Goal: Information Seeking & Learning: Learn about a topic

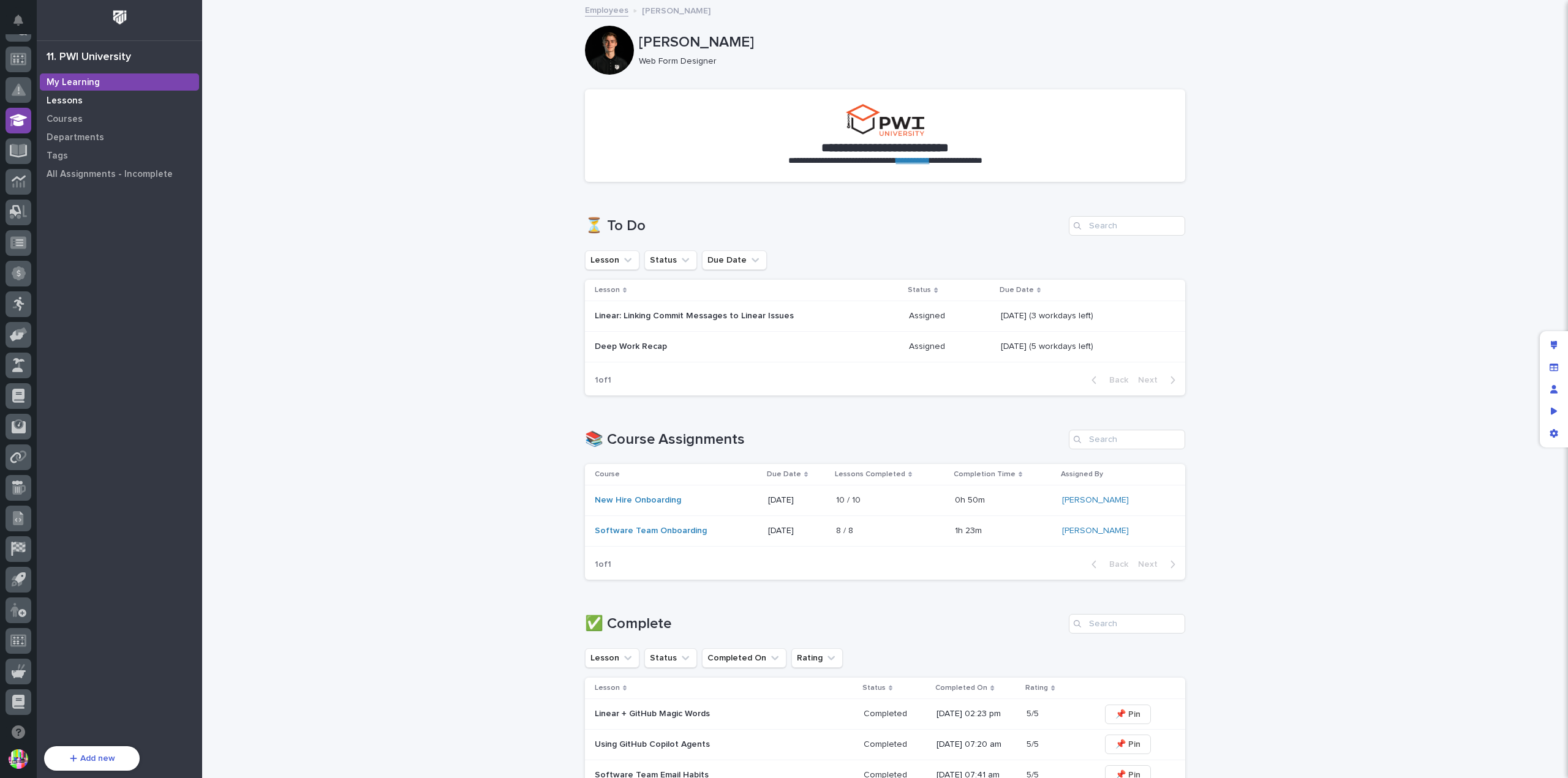
click at [77, 97] on p "Lessons" at bounding box center [64, 101] width 36 height 11
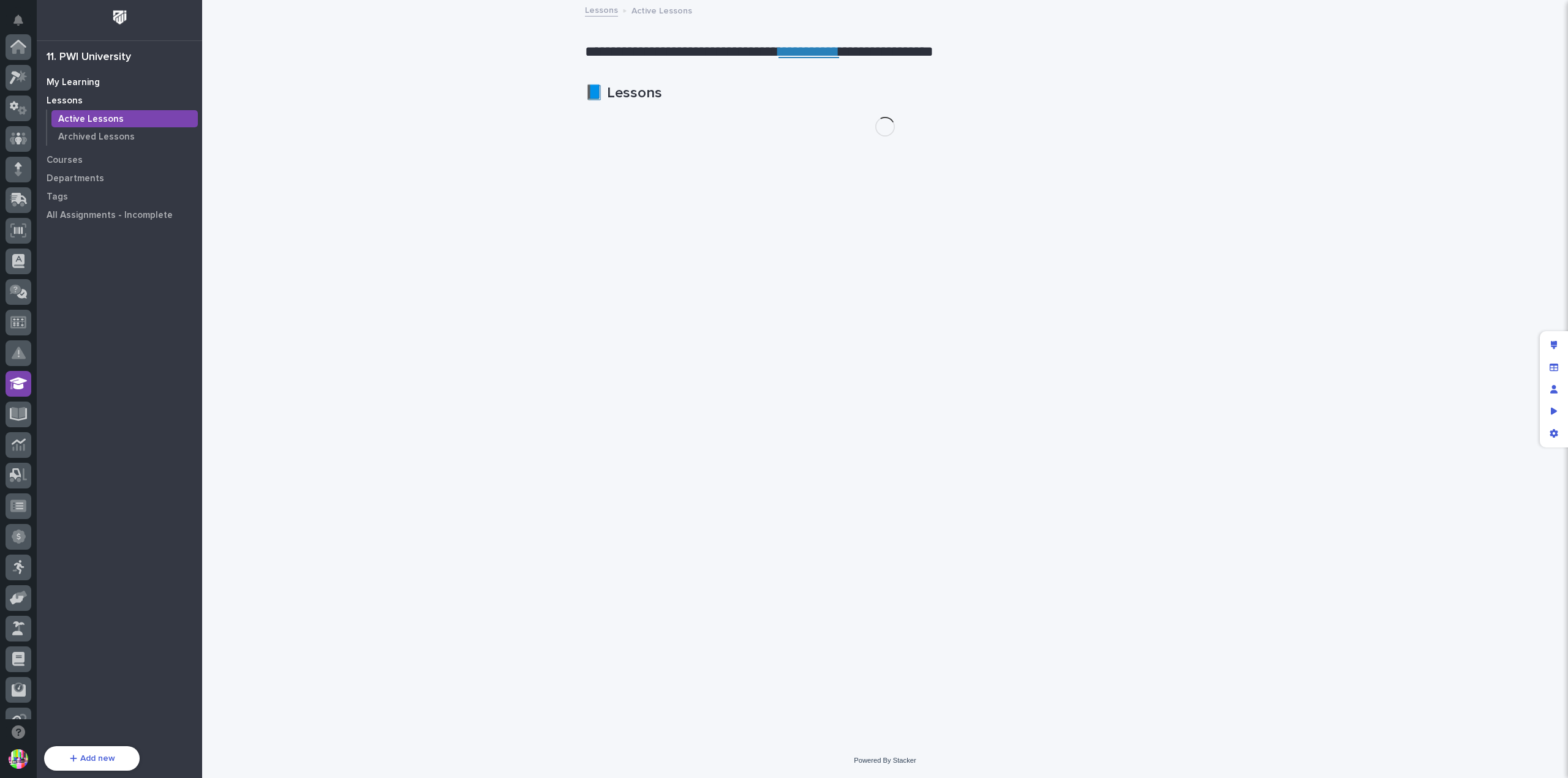
scroll to position [263, 0]
click at [87, 82] on p "My Learning" at bounding box center [73, 83] width 54 height 11
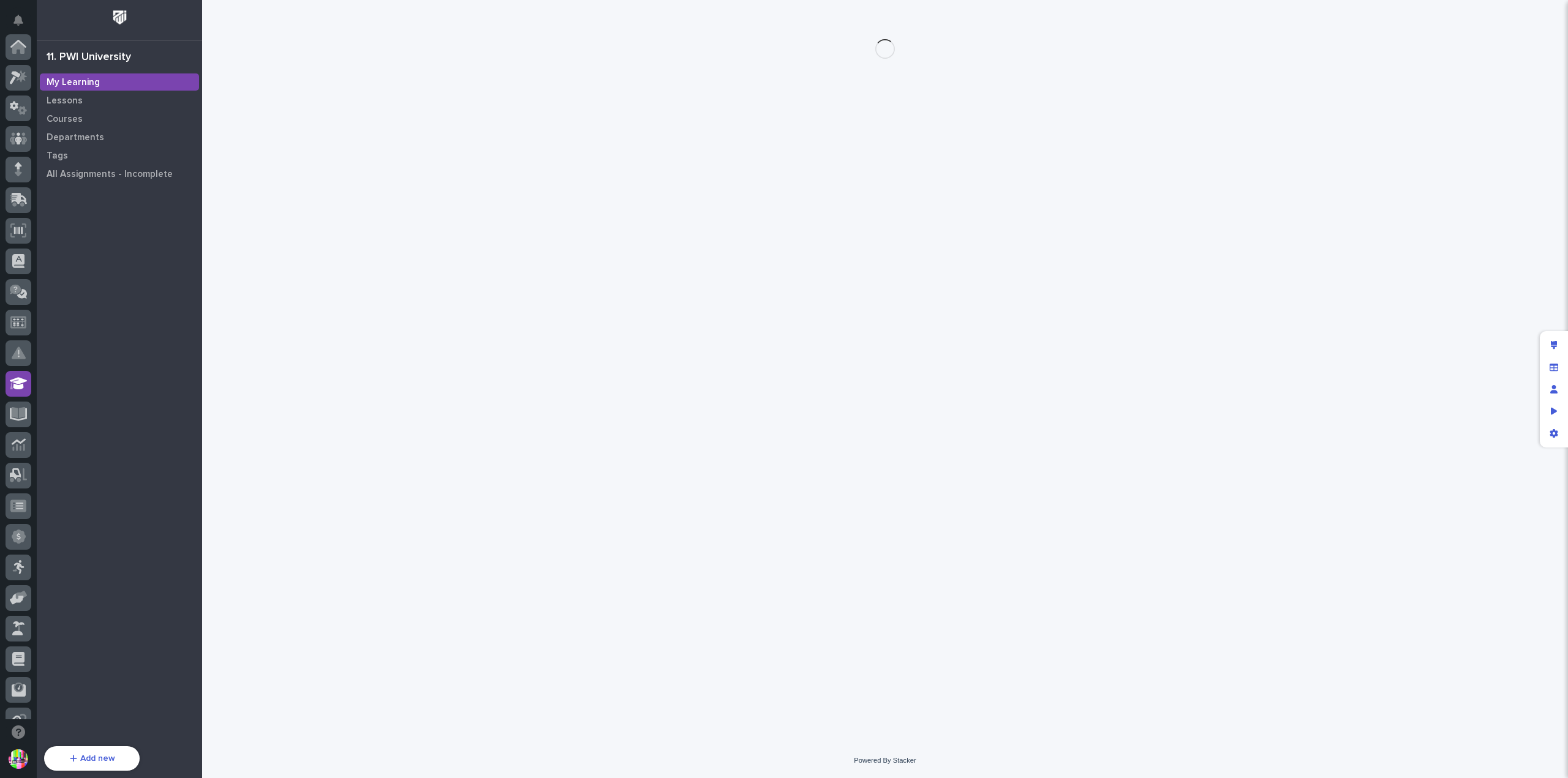
scroll to position [263, 0]
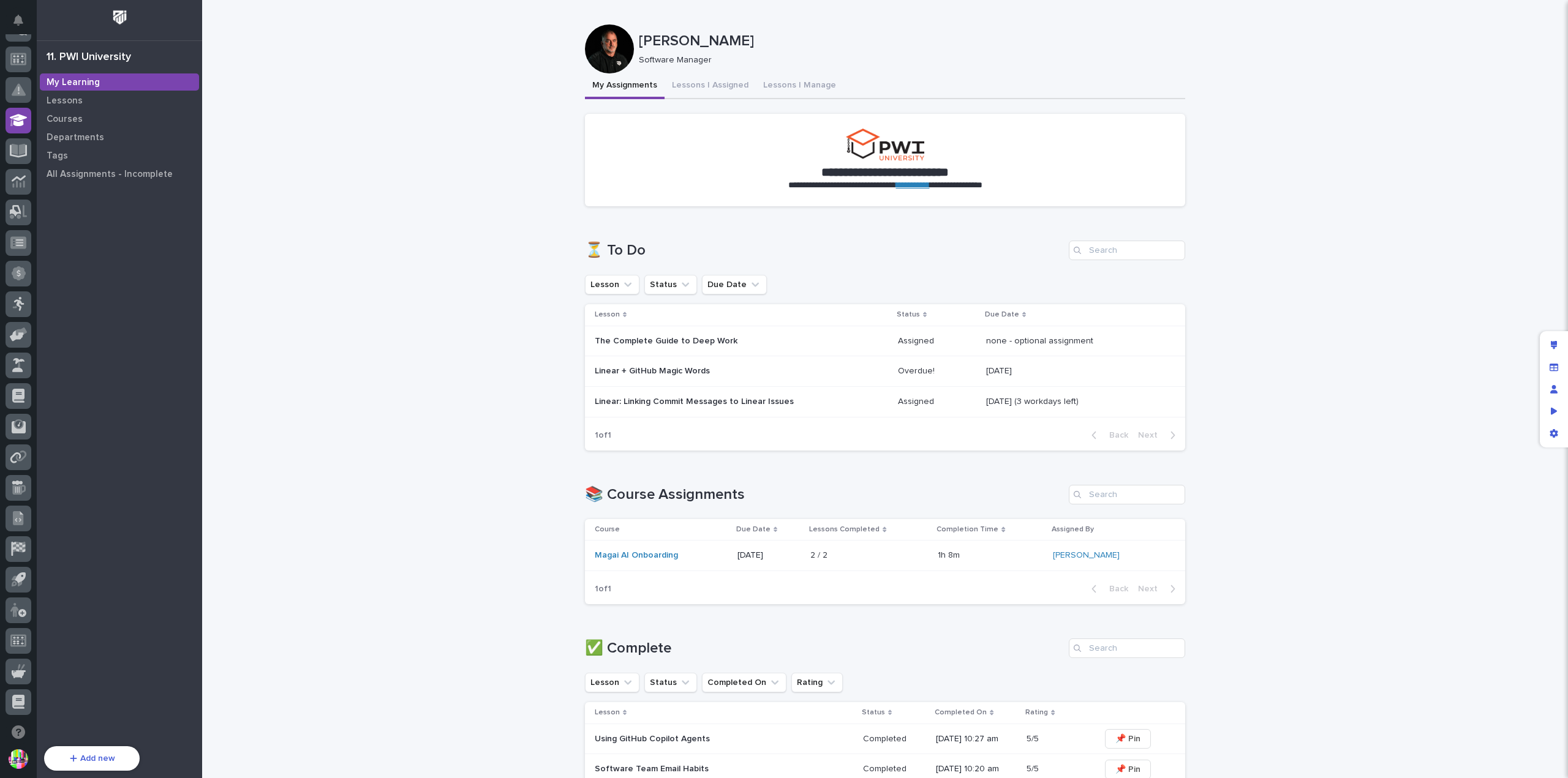
click at [760, 369] on p "Linear + GitHub Magic Words" at bounding box center [702, 371] width 214 height 11
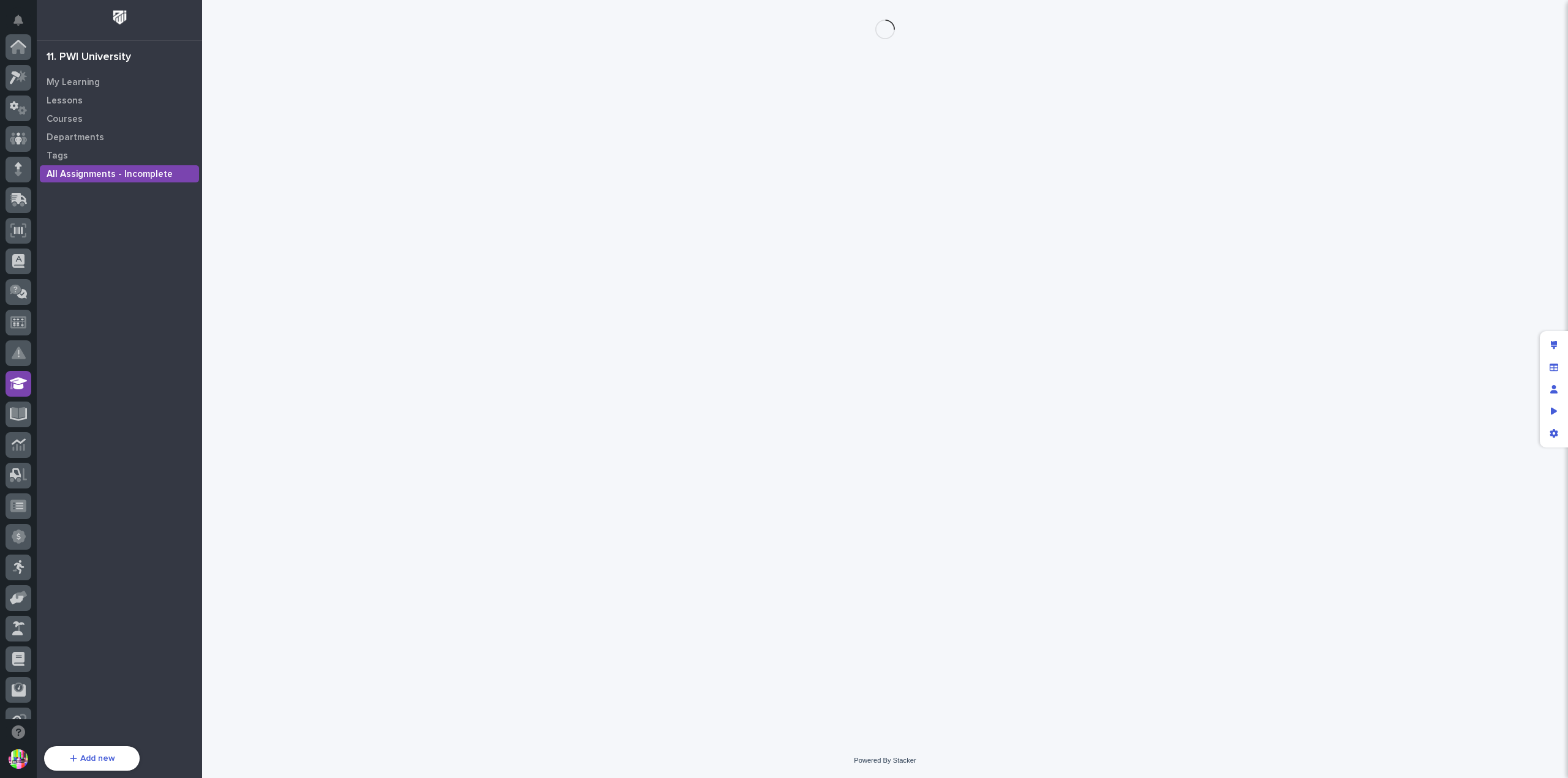
scroll to position [263, 0]
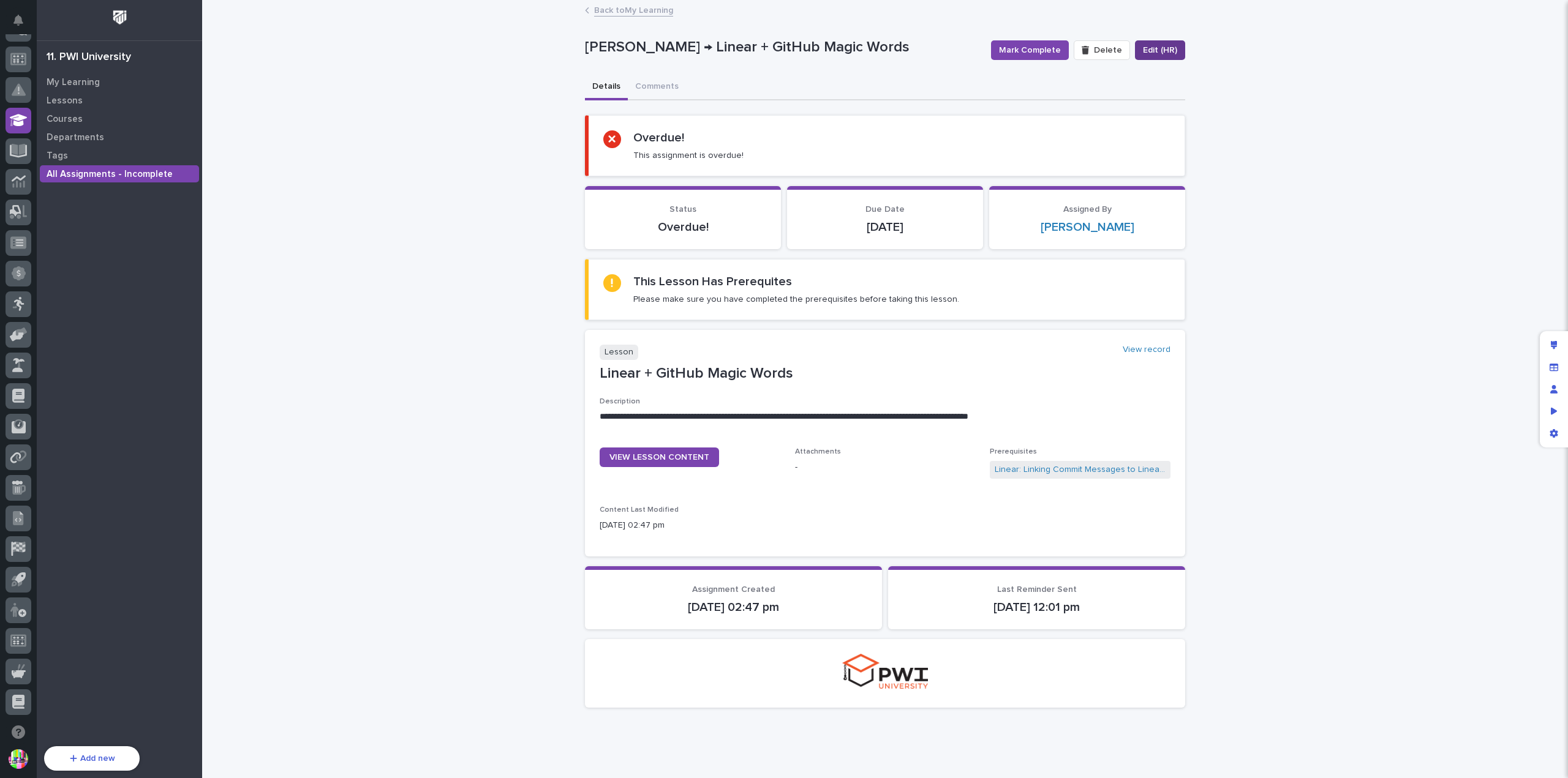
click at [1151, 51] on span "Edit (HR)" at bounding box center [1161, 50] width 34 height 13
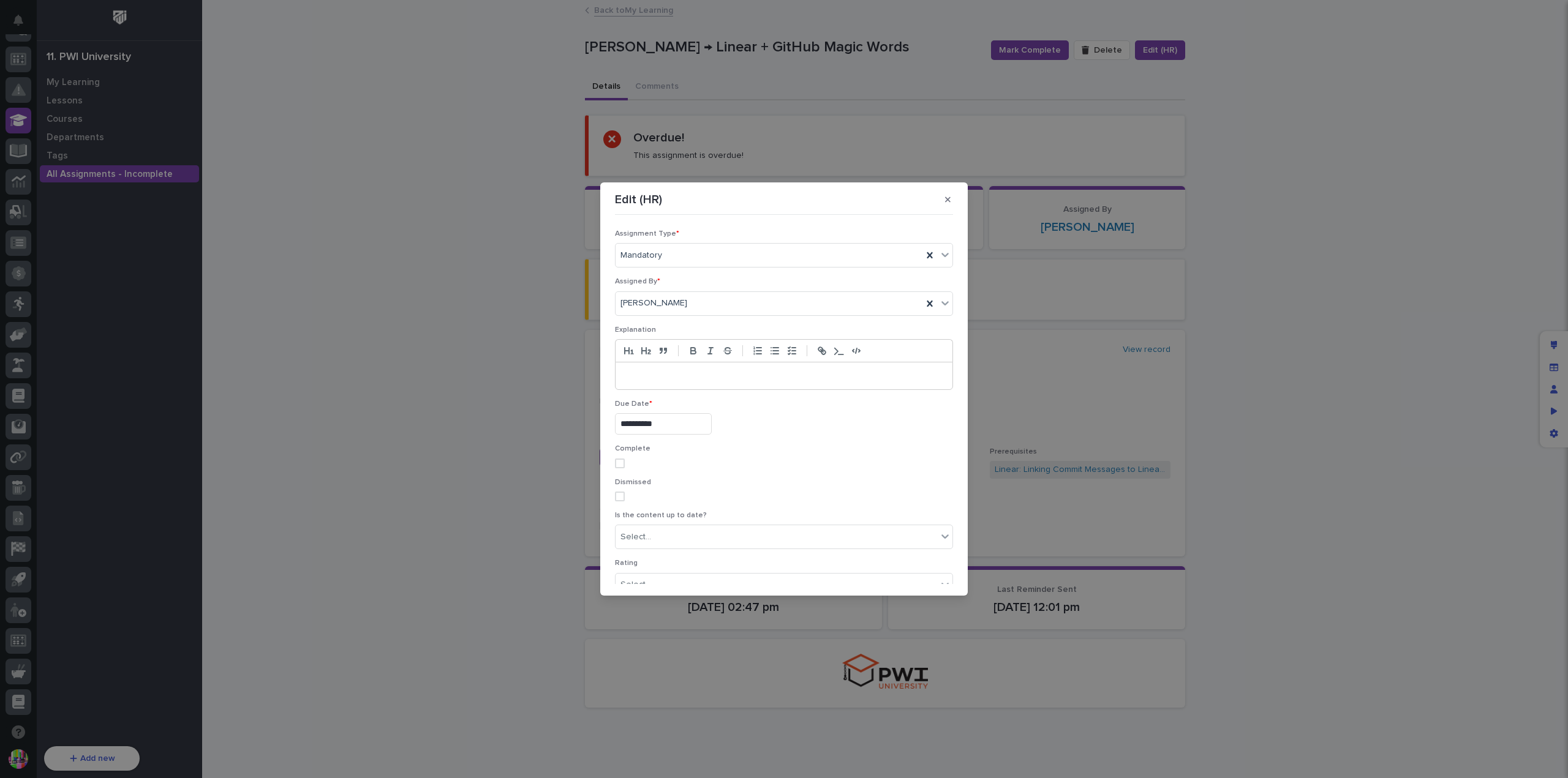
click at [684, 414] on input "**********" at bounding box center [663, 424] width 97 height 21
click at [698, 344] on div "26" at bounding box center [699, 342] width 17 height 17
type input "**********"
click at [928, 568] on button "Save" at bounding box center [927, 578] width 52 height 20
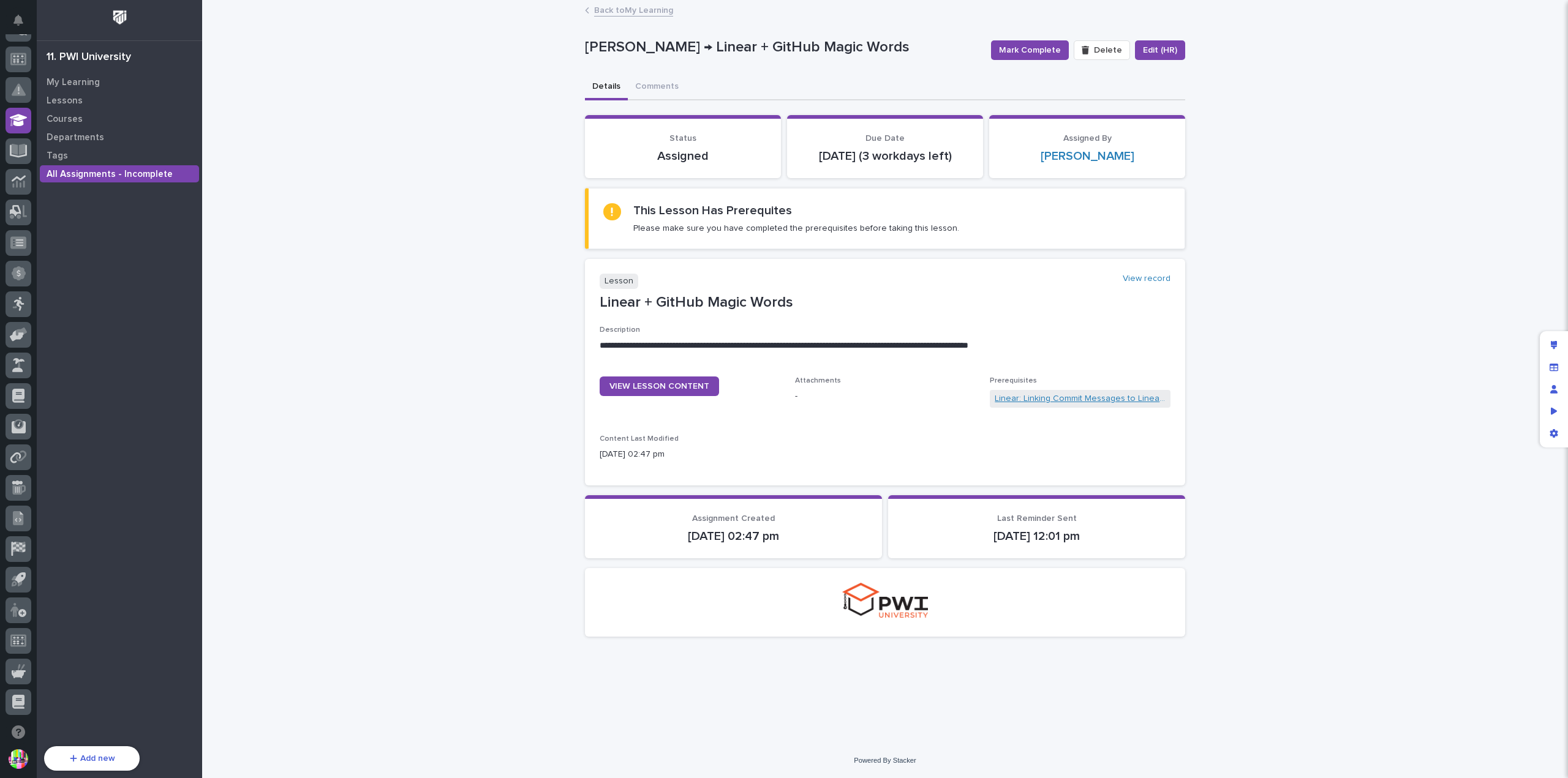
click at [1067, 405] on link "Linear: Linking Commit Messages to Linear Issues" at bounding box center [1080, 399] width 171 height 13
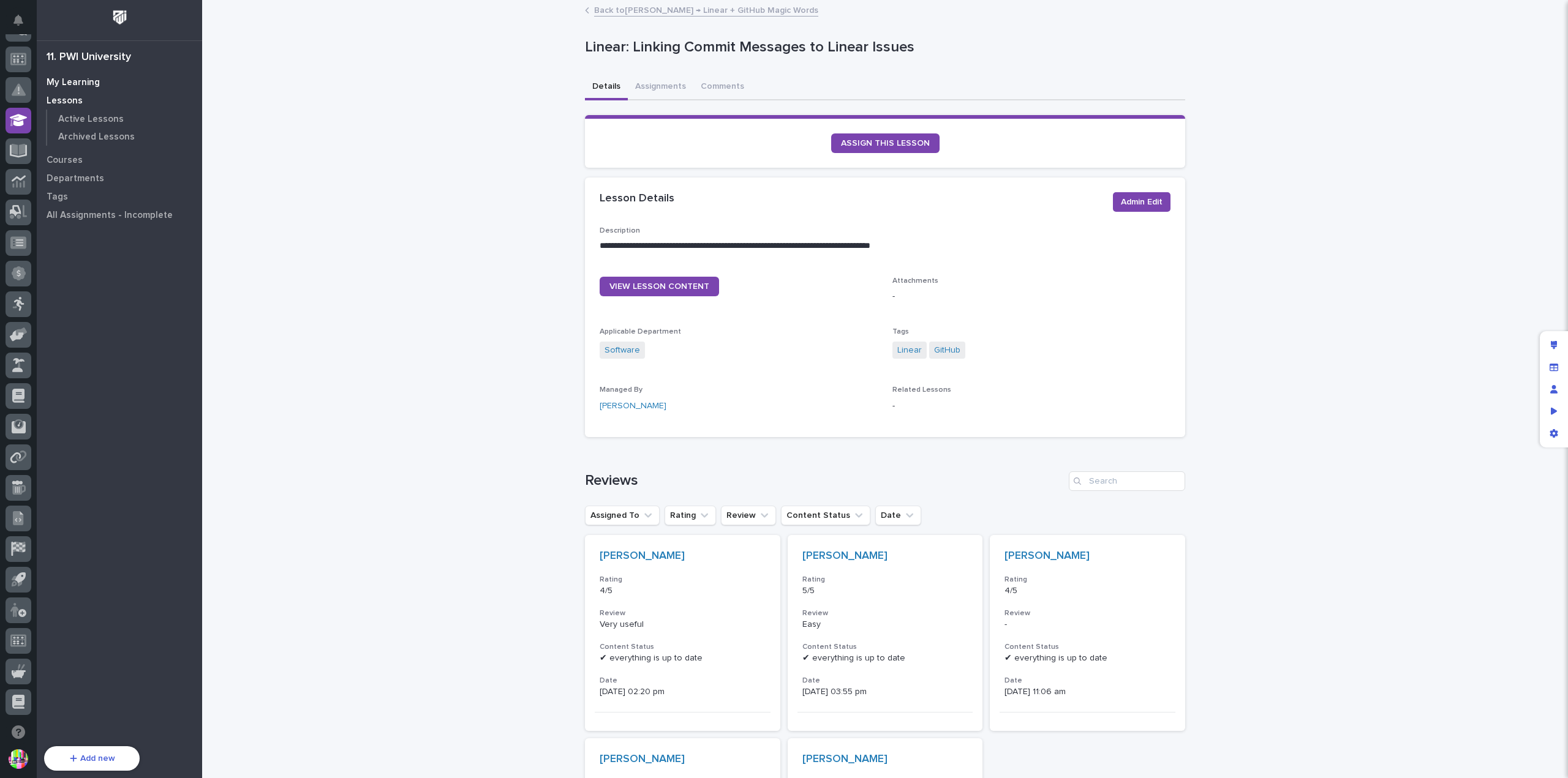
click at [79, 79] on p "My Learning" at bounding box center [73, 83] width 54 height 11
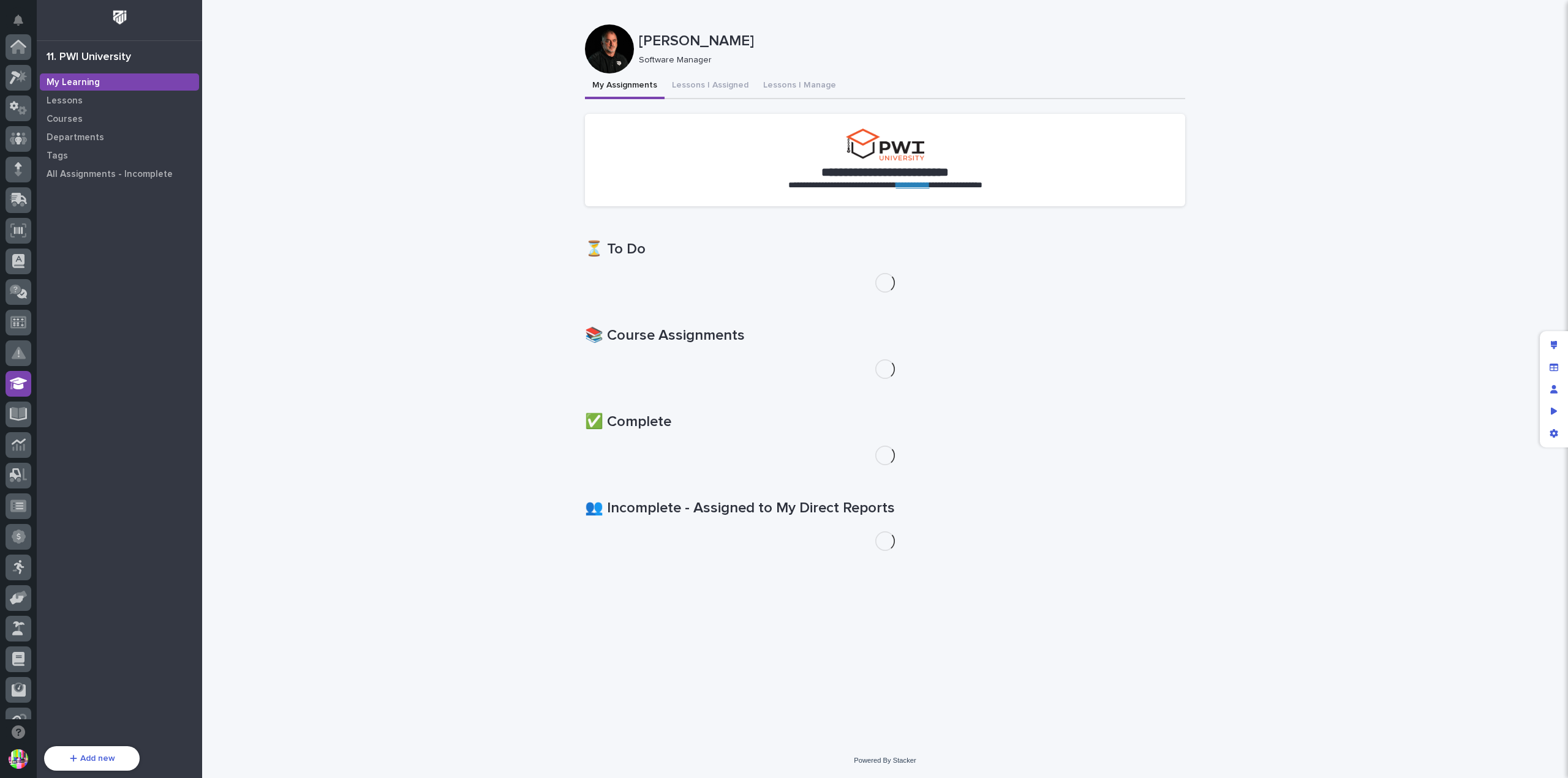
scroll to position [263, 0]
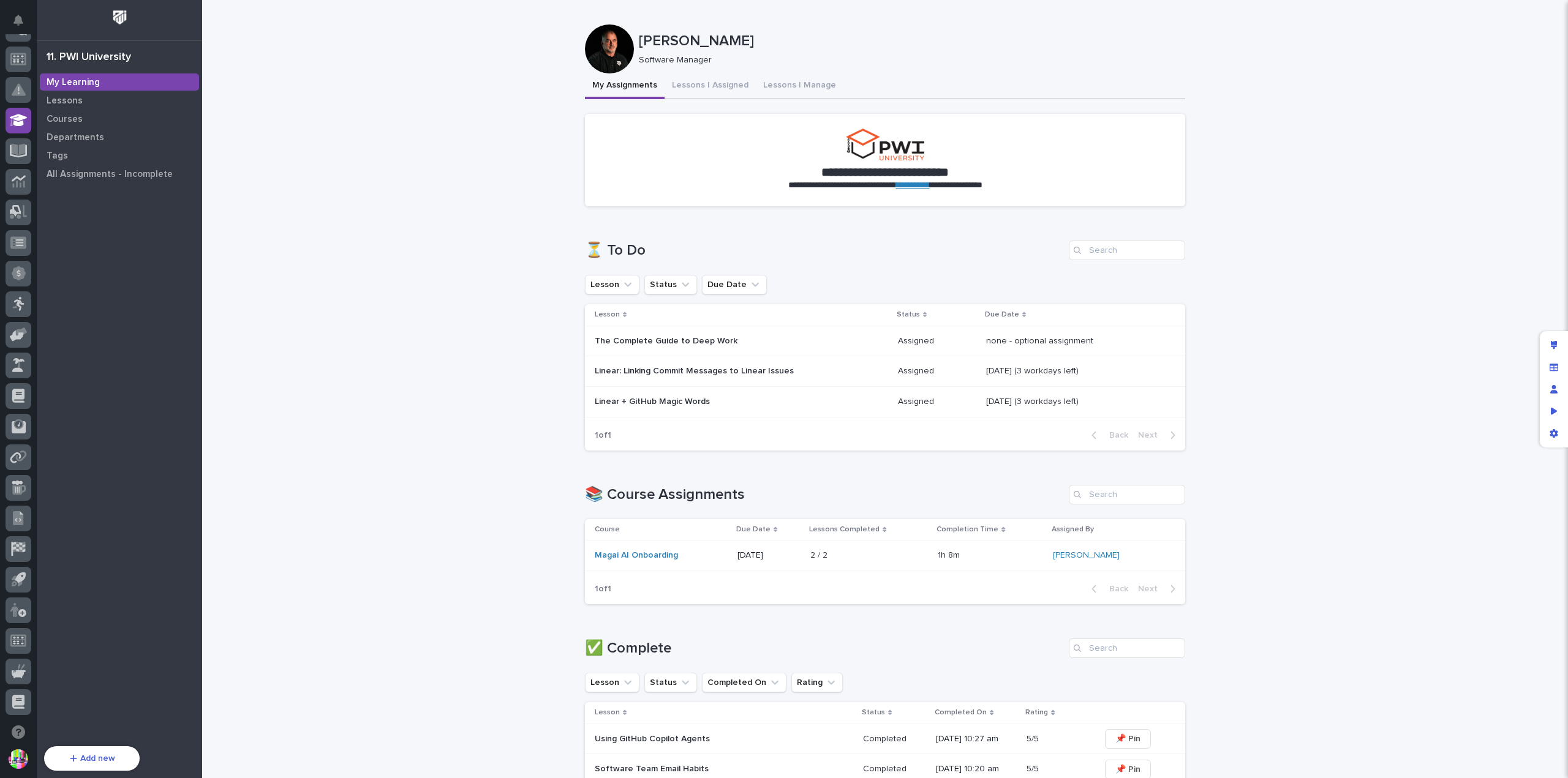
click at [743, 370] on p "Linear: Linking Commit Messages to Linear Issues" at bounding box center [702, 371] width 214 height 11
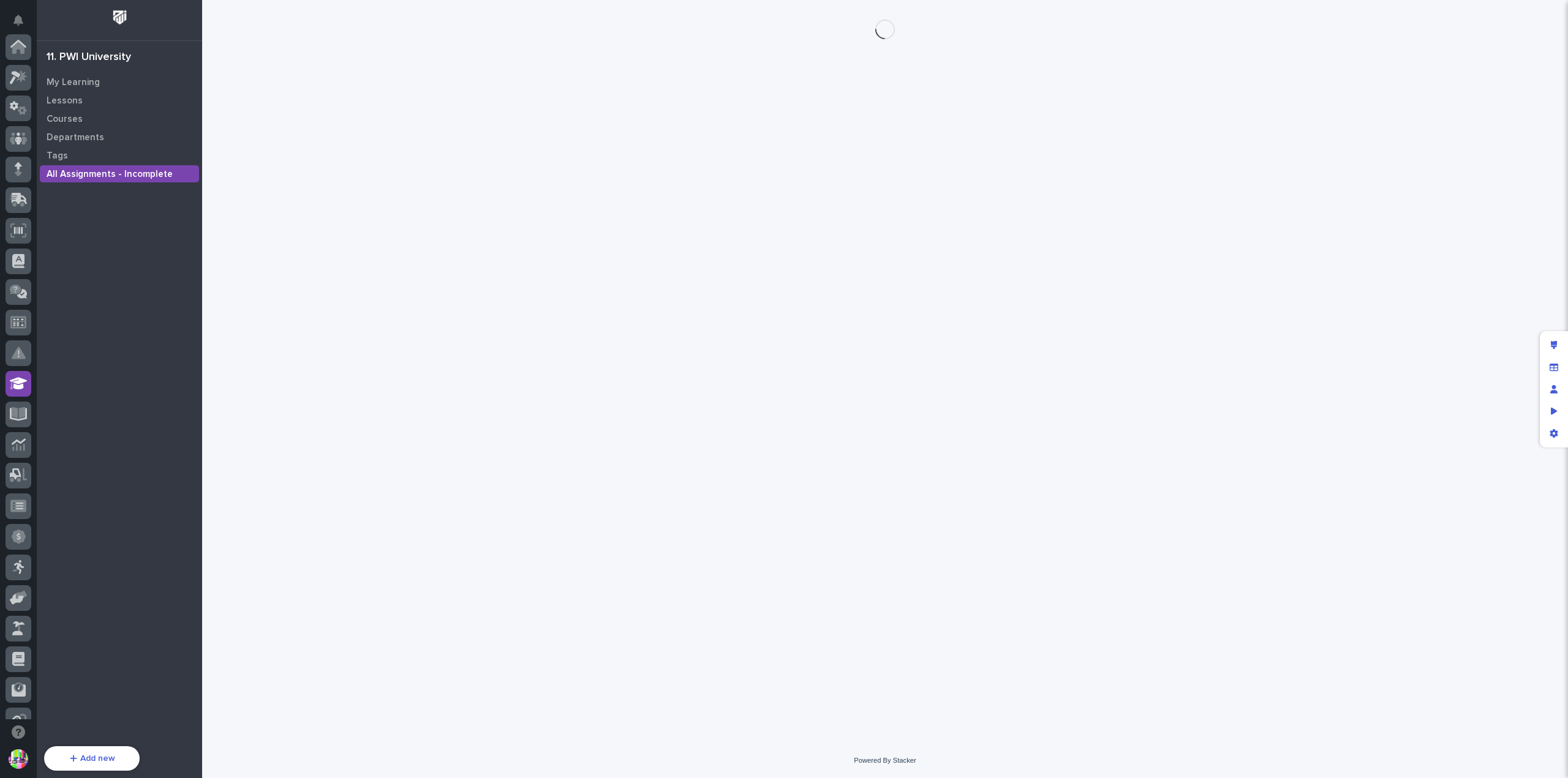
scroll to position [263, 0]
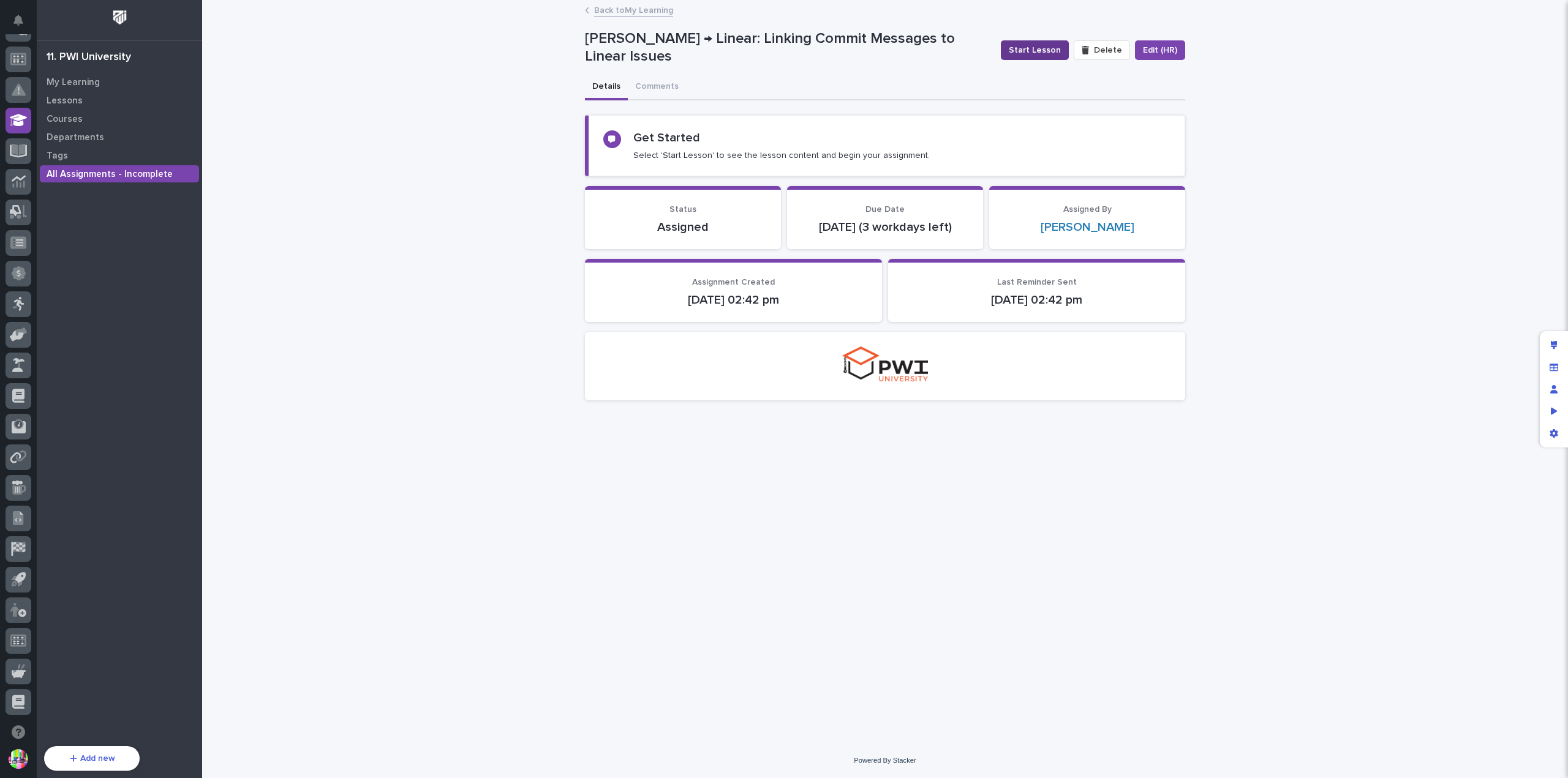
click at [1050, 52] on span "Start Lesson" at bounding box center [1035, 50] width 52 height 13
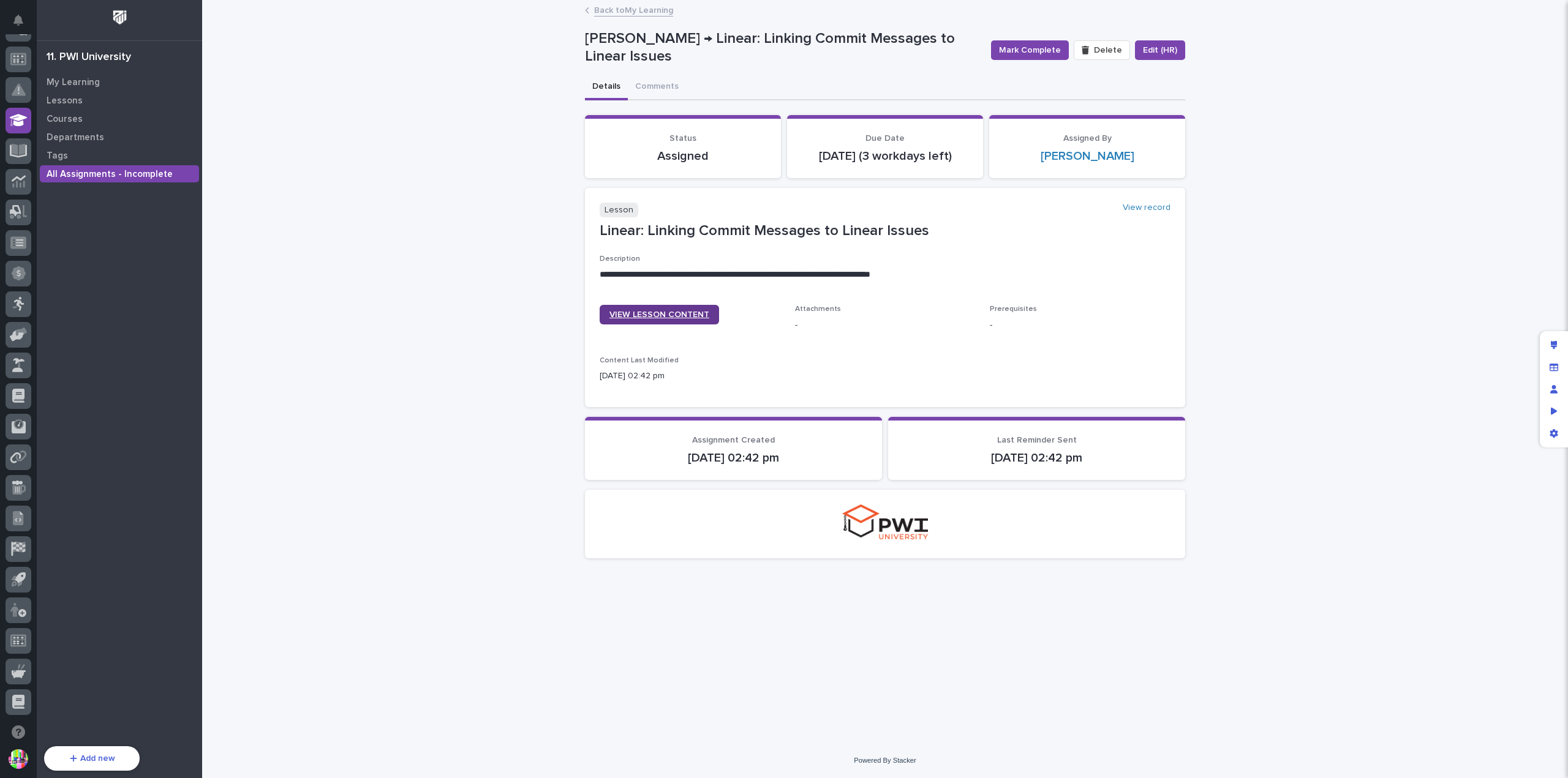
click at [652, 321] on link "VIEW LESSON CONTENT" at bounding box center [659, 315] width 120 height 20
click at [1030, 41] on button "Mark Complete" at bounding box center [1030, 50] width 78 height 20
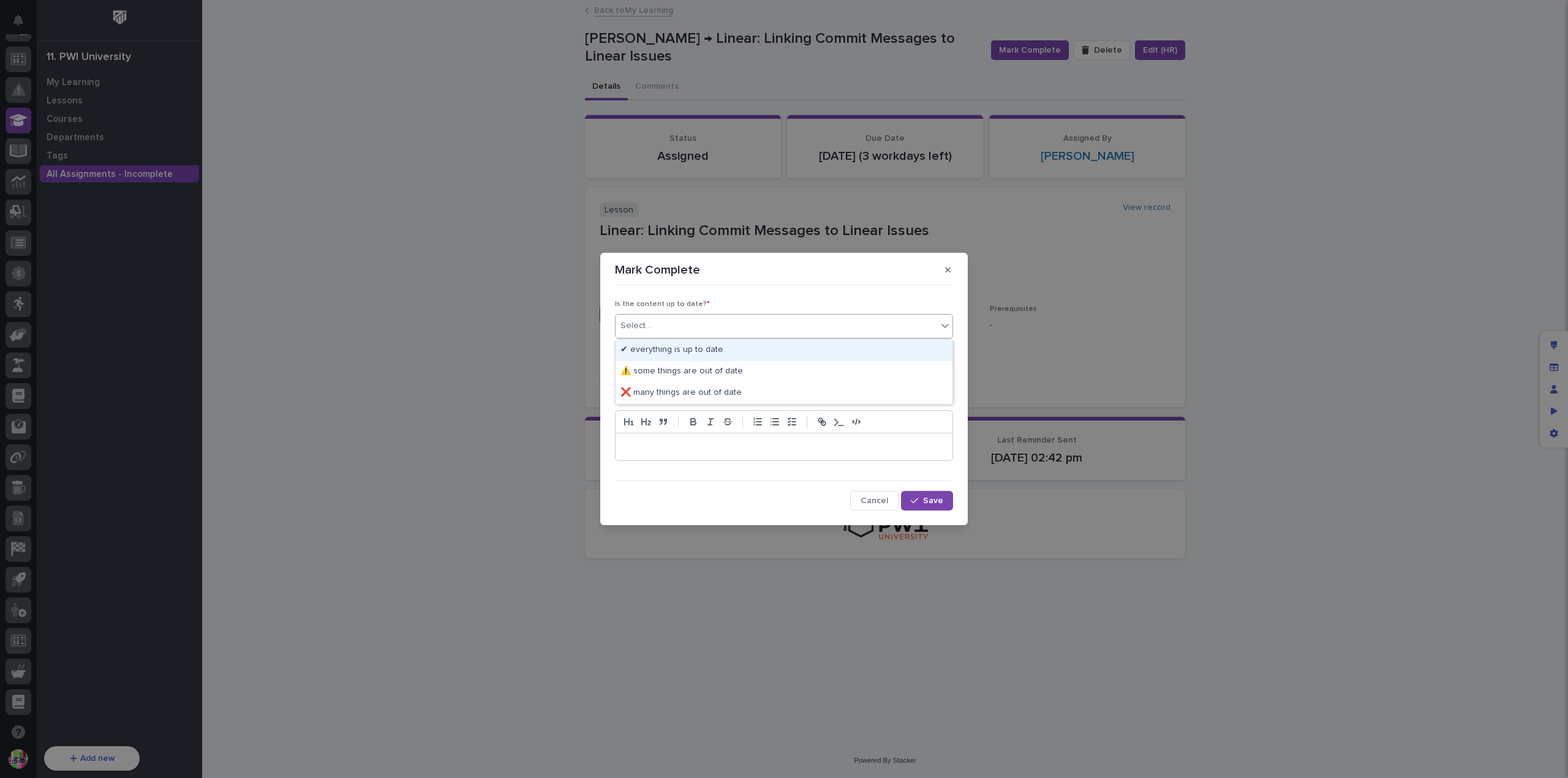
click at [745, 329] on div "Select..." at bounding box center [776, 326] width 321 height 20
click at [702, 352] on div "✔ everything is up to date" at bounding box center [784, 350] width 337 height 21
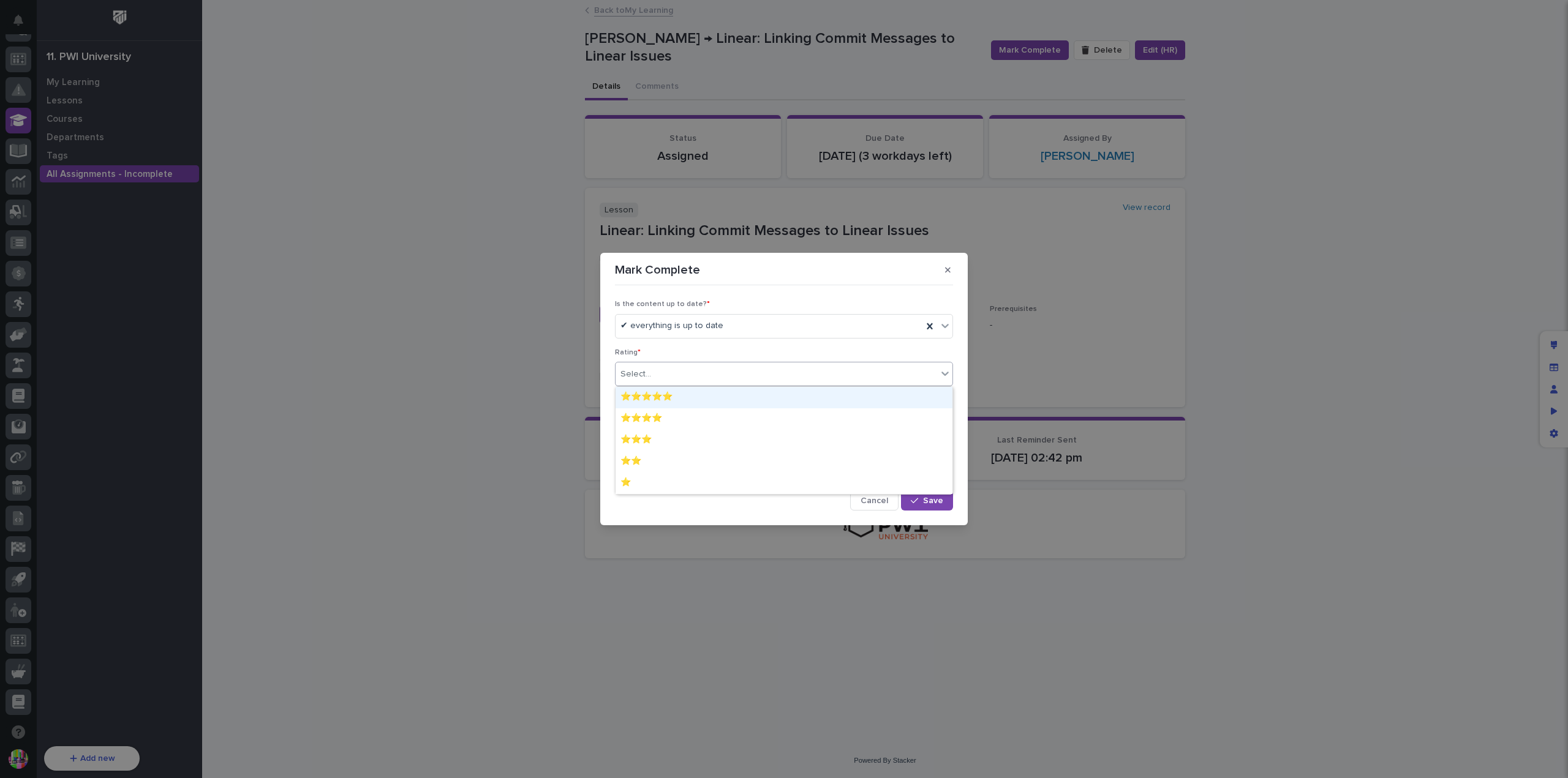
click at [682, 374] on div "Select..." at bounding box center [776, 374] width 321 height 20
click at [679, 395] on div "⭐⭐⭐⭐⭐" at bounding box center [784, 397] width 337 height 21
click at [669, 444] on p at bounding box center [784, 447] width 319 height 13
click at [911, 497] on button "Save" at bounding box center [927, 500] width 52 height 20
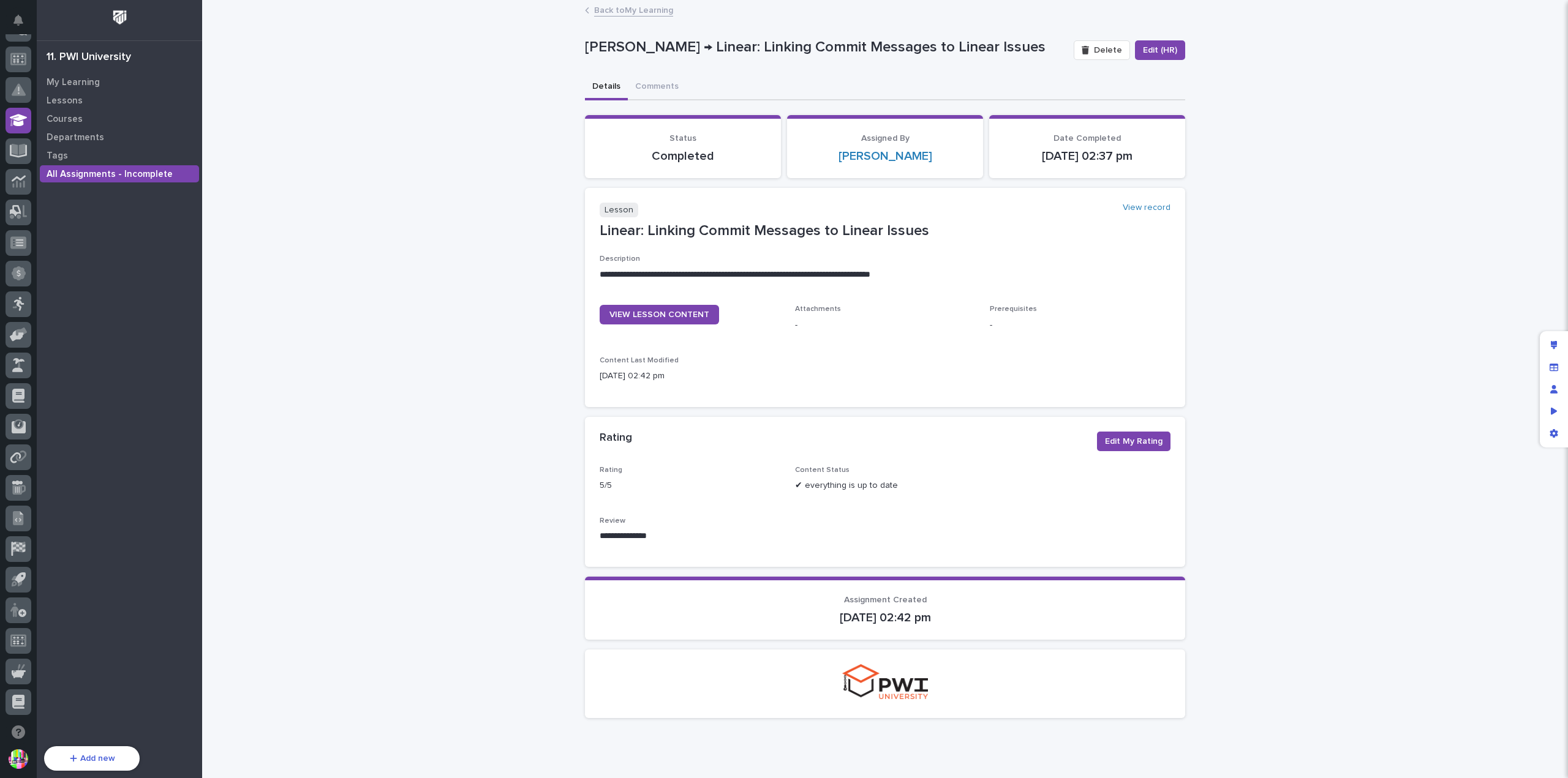
click at [605, 11] on link "Back to My Learning" at bounding box center [634, 9] width 79 height 14
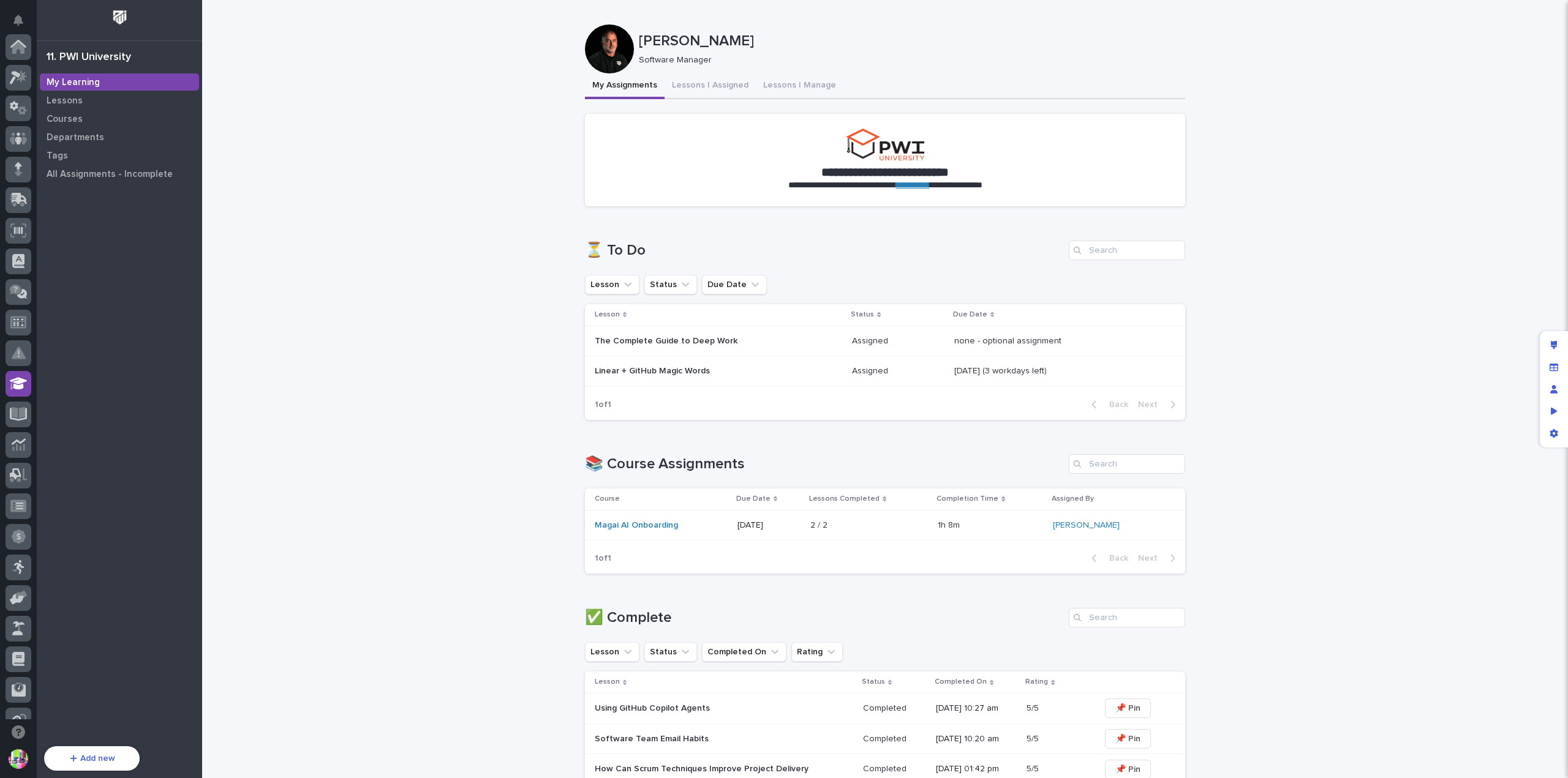
scroll to position [263, 0]
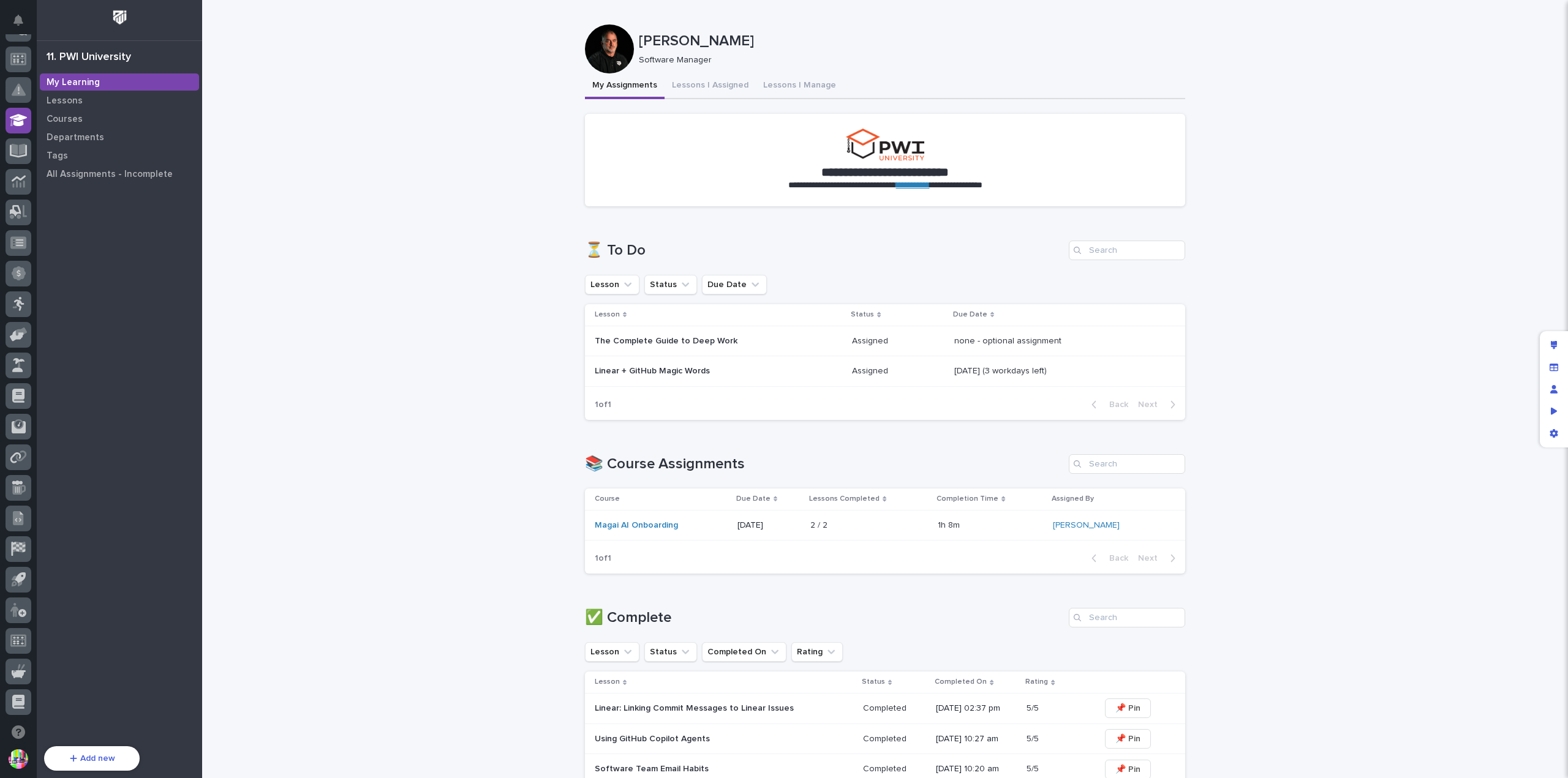
click at [696, 370] on p "Linear + GitHub Magic Words" at bounding box center [702, 371] width 214 height 11
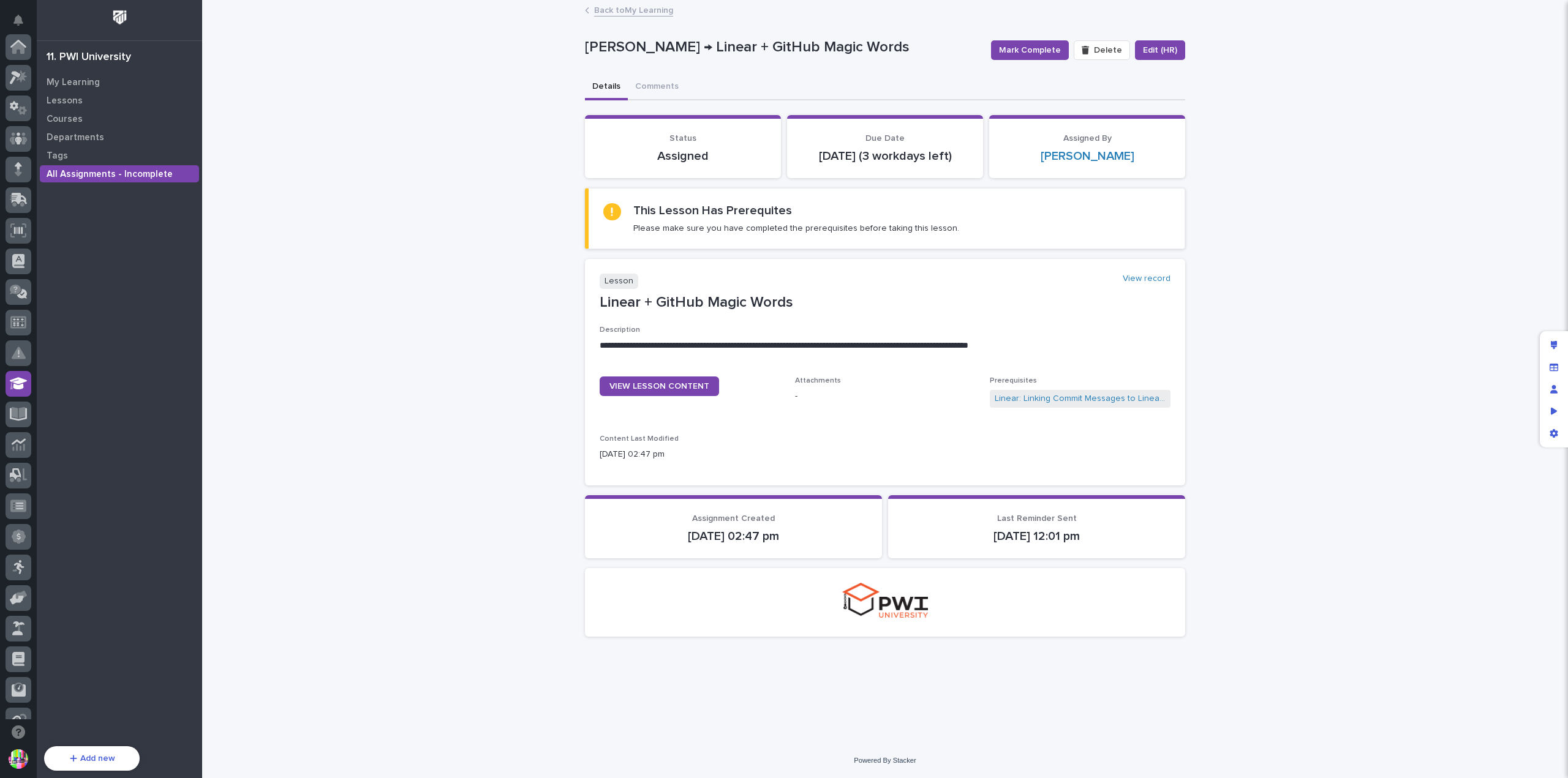
scroll to position [263, 0]
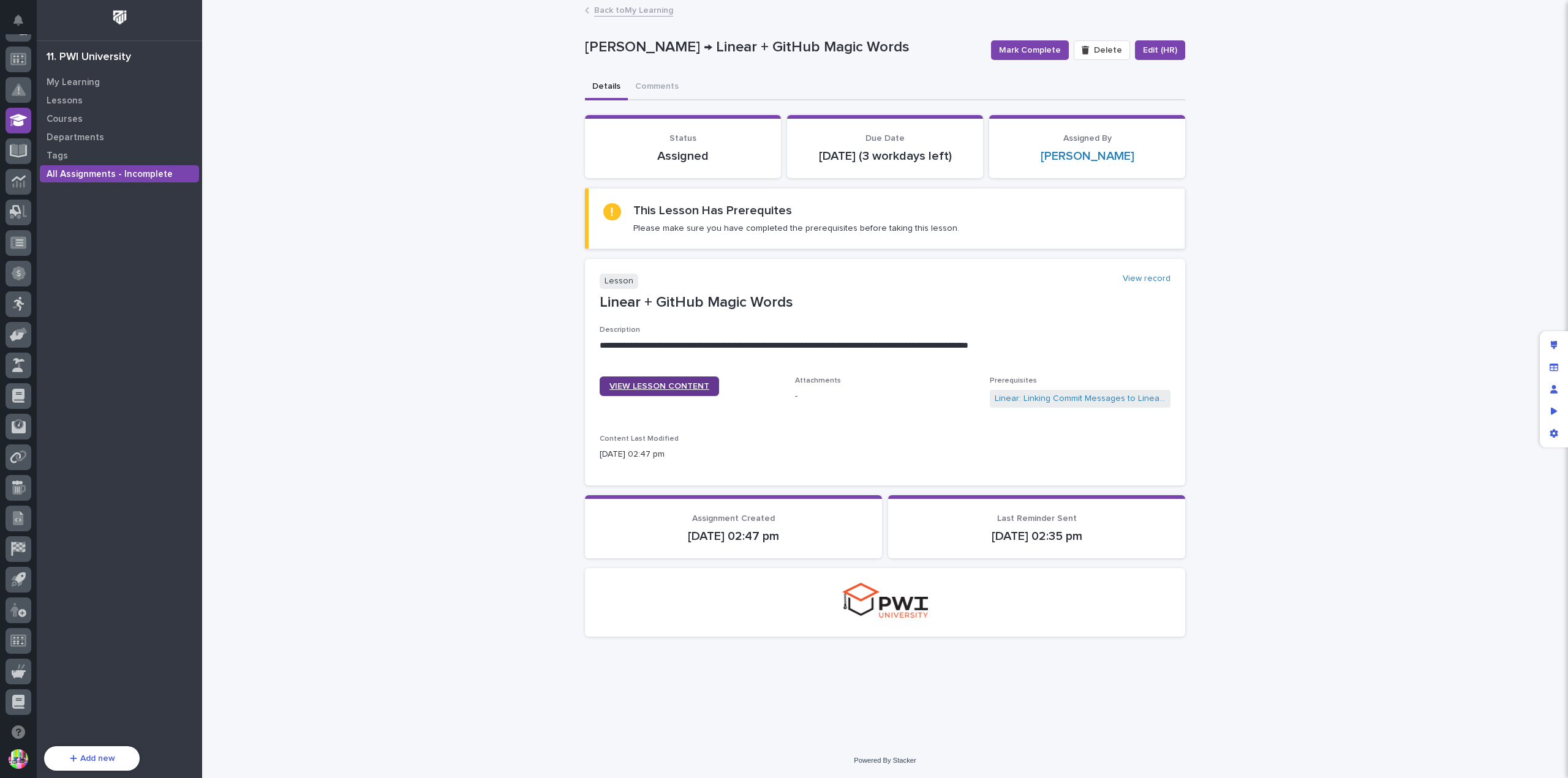
click at [697, 393] on link "VIEW LESSON CONTENT" at bounding box center [659, 387] width 120 height 20
click at [1014, 46] on span "Mark Complete" at bounding box center [1030, 50] width 62 height 13
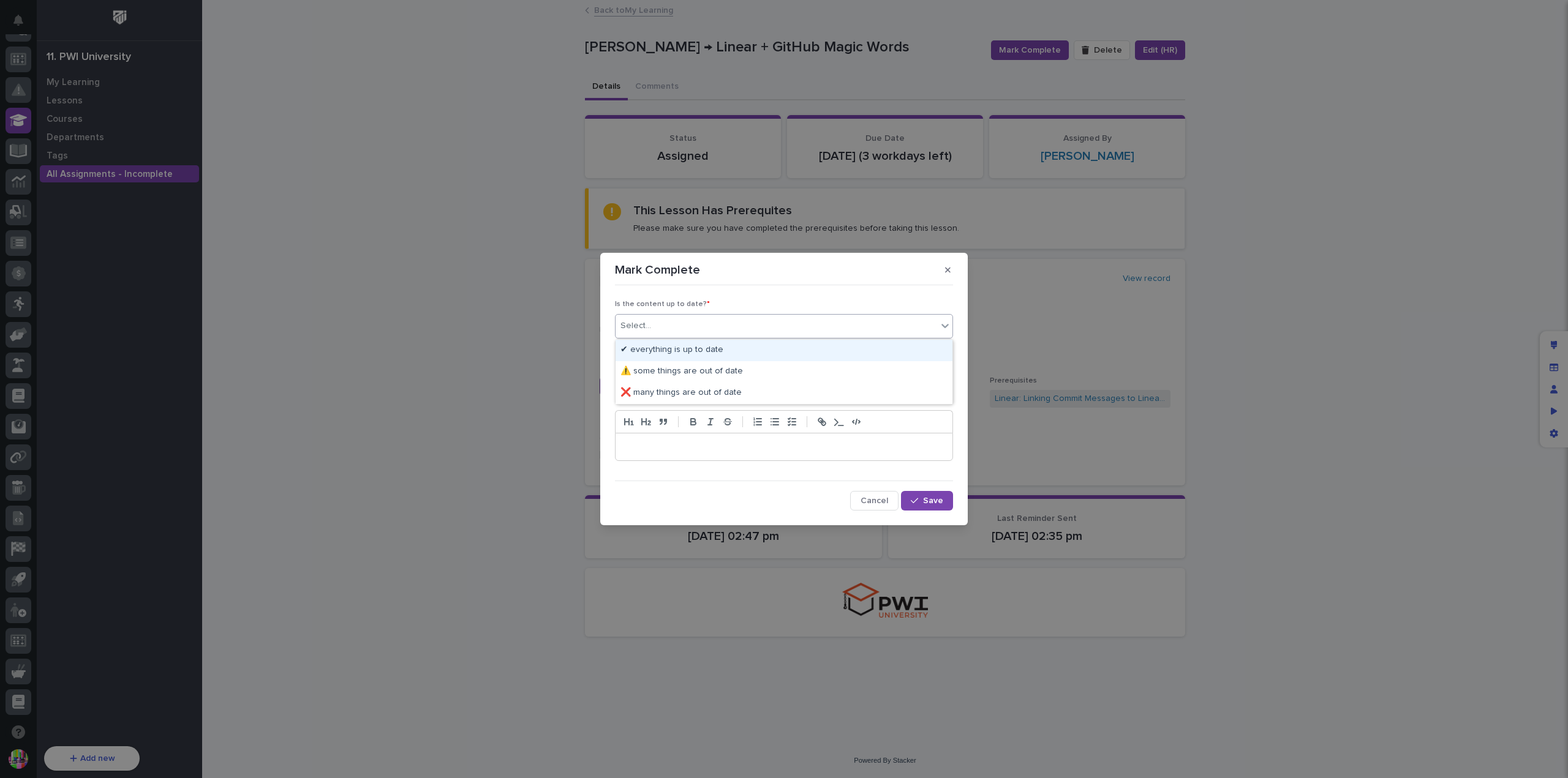
click at [708, 320] on div "Select..." at bounding box center [776, 326] width 321 height 20
click at [695, 346] on div "✔ everything is up to date" at bounding box center [784, 350] width 337 height 21
click at [684, 373] on div "Select..." at bounding box center [776, 374] width 321 height 20
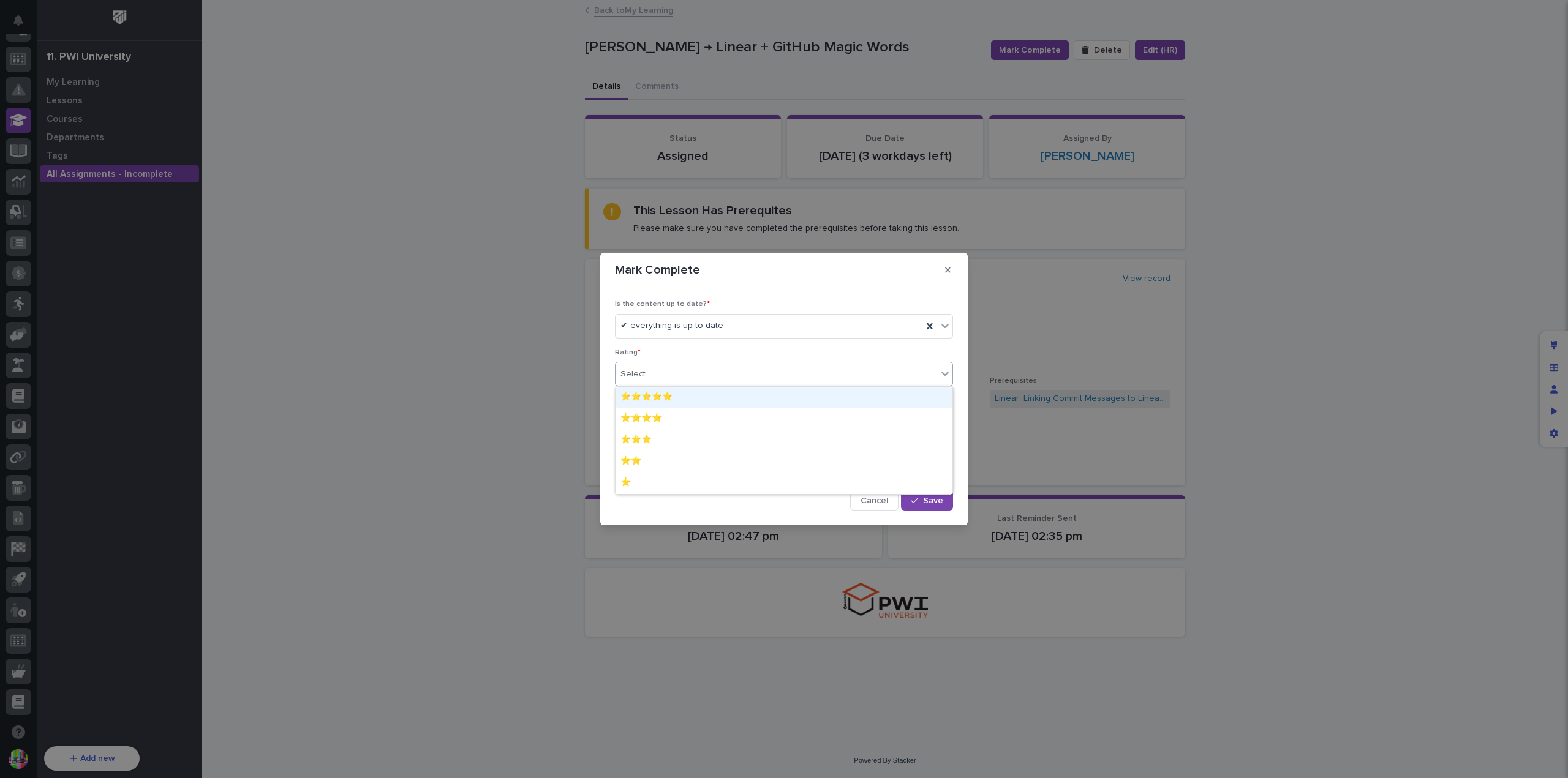
click at [687, 393] on div "⭐⭐⭐⭐⭐" at bounding box center [784, 397] width 337 height 21
click at [671, 447] on p at bounding box center [784, 447] width 319 height 13
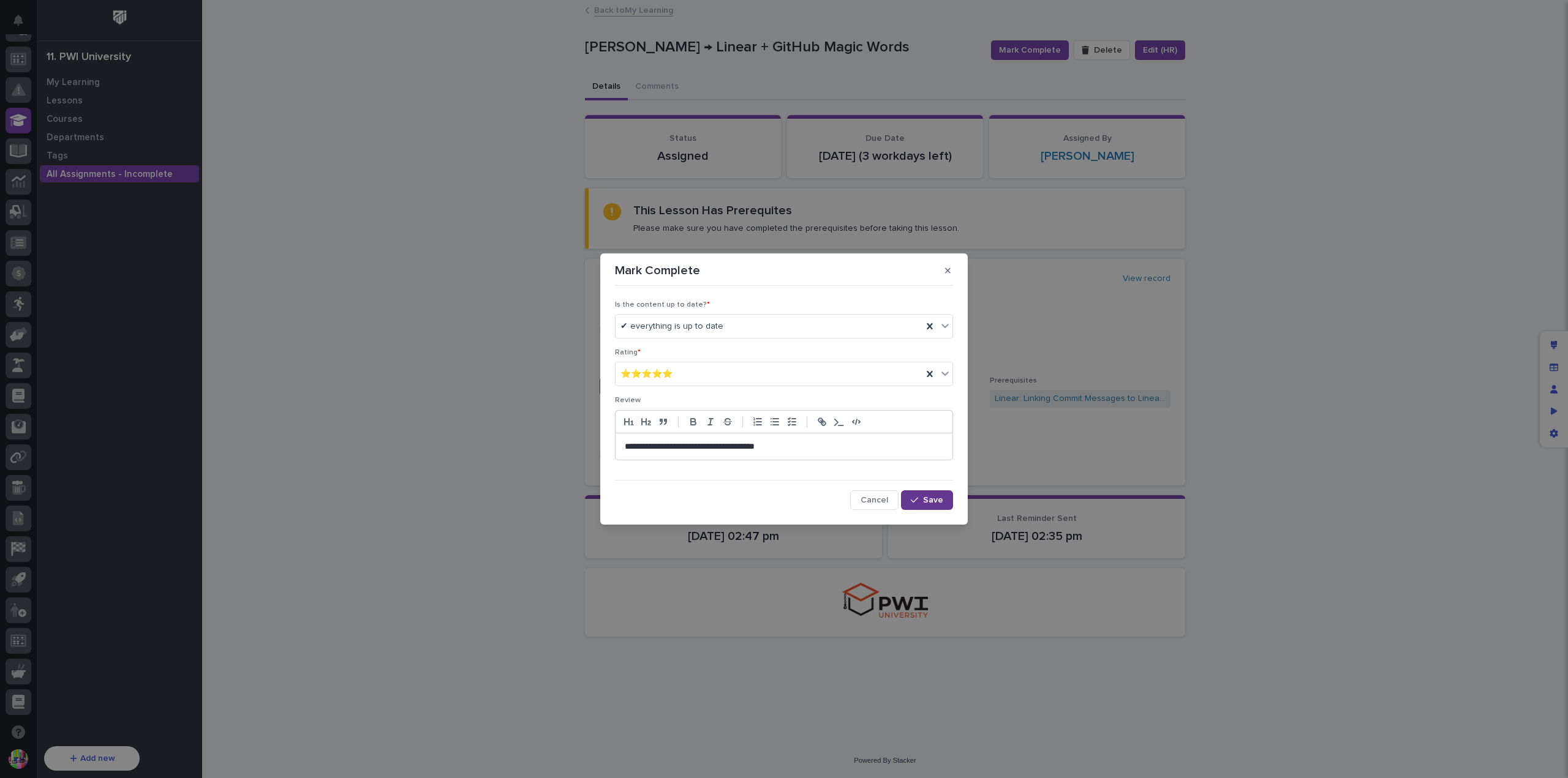
click at [921, 502] on div "button" at bounding box center [917, 500] width 13 height 9
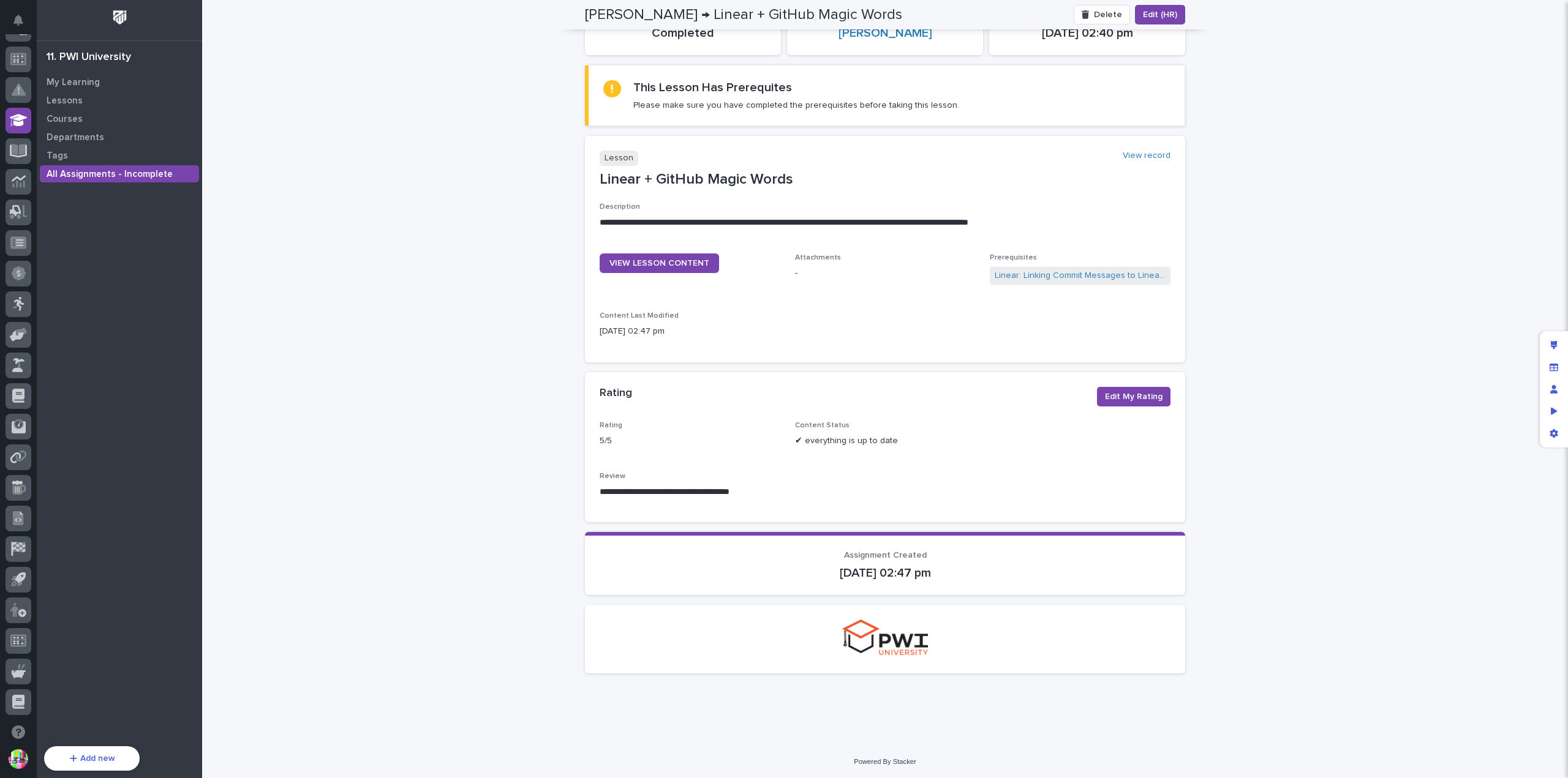
scroll to position [0, 0]
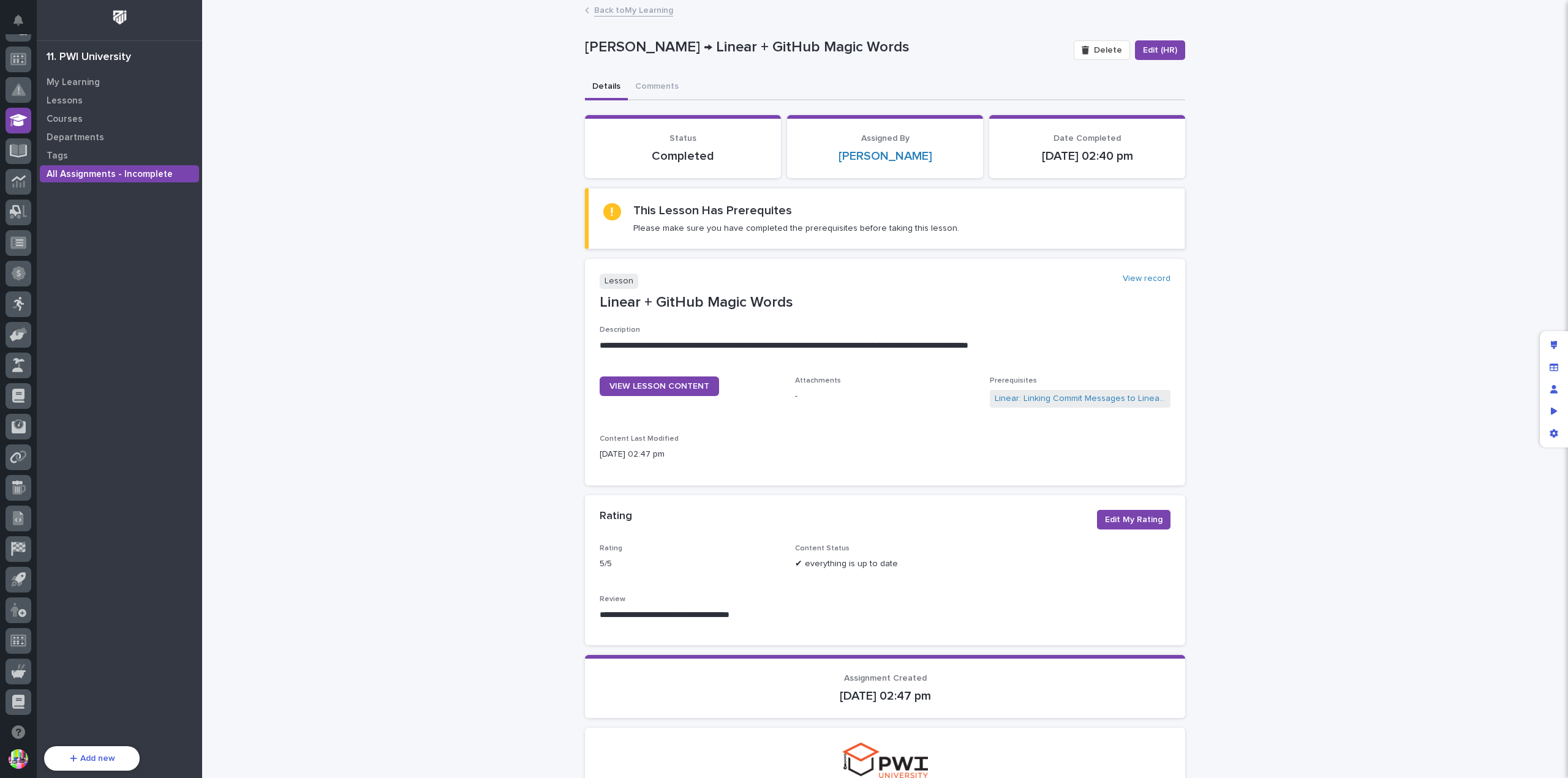
click at [620, 11] on link "Back to My Learning" at bounding box center [634, 9] width 79 height 14
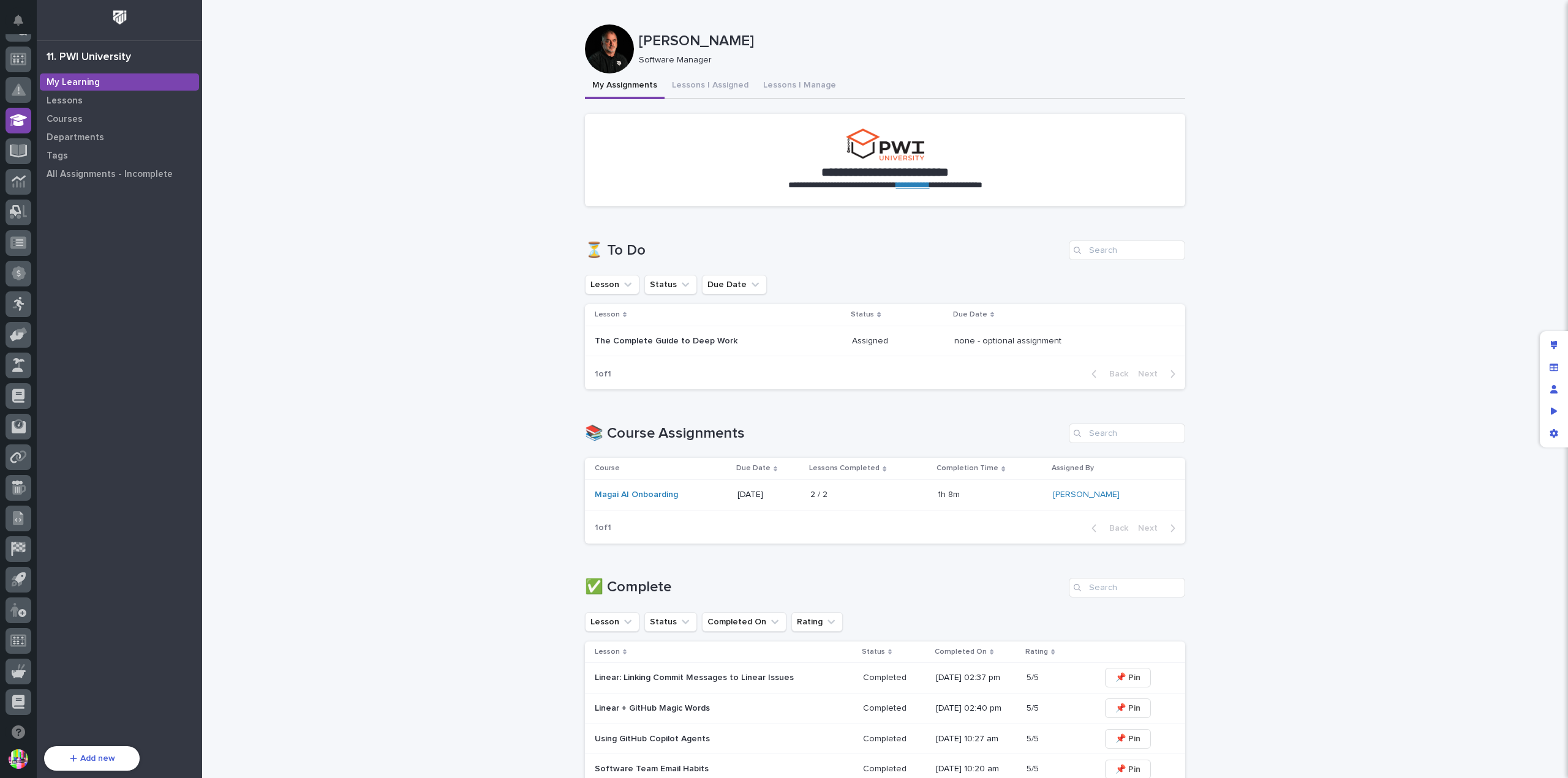
scroll to position [245, 0]
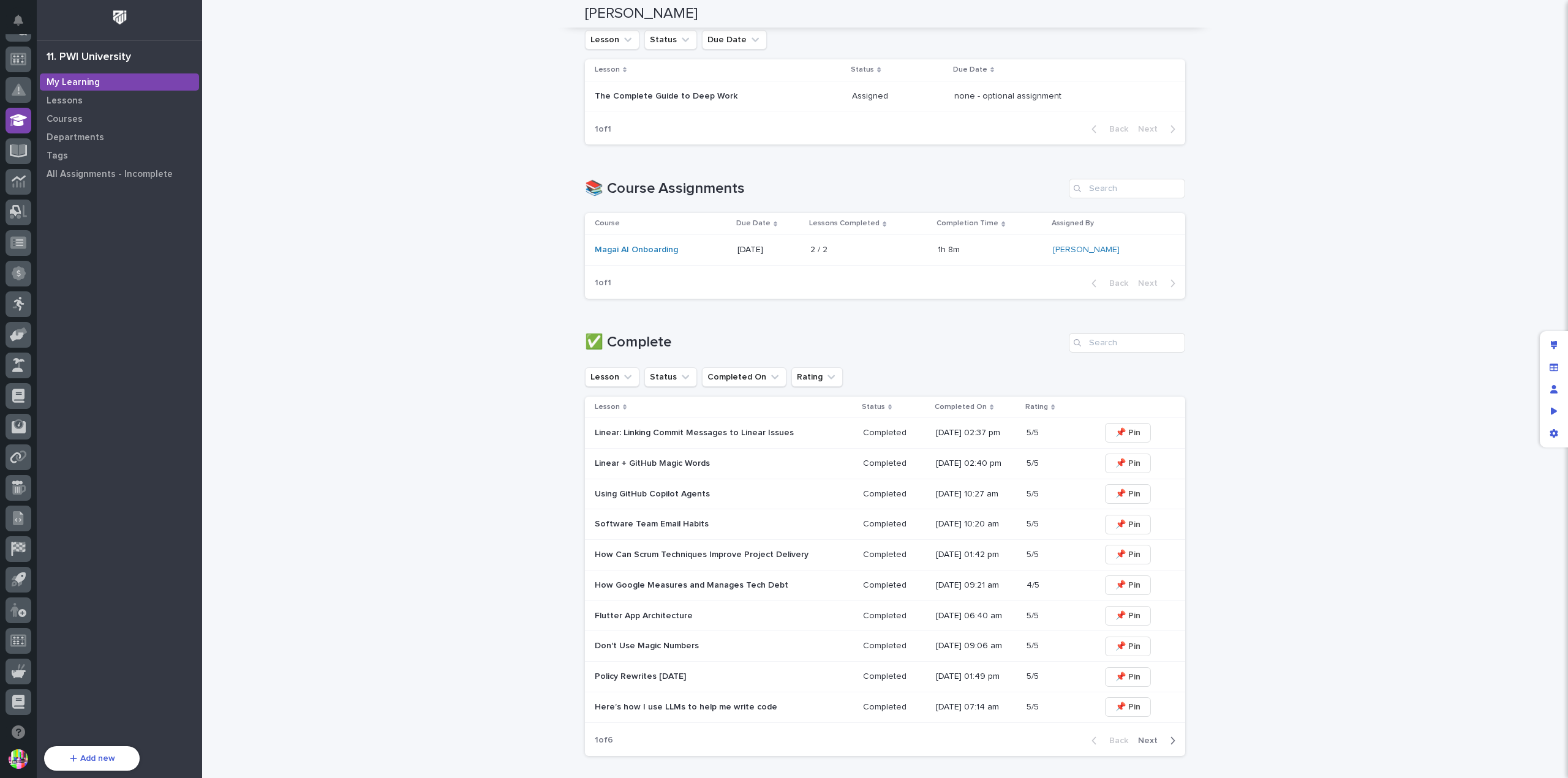
click at [692, 459] on p "Linear + GitHub Magic Words" at bounding box center [702, 464] width 214 height 11
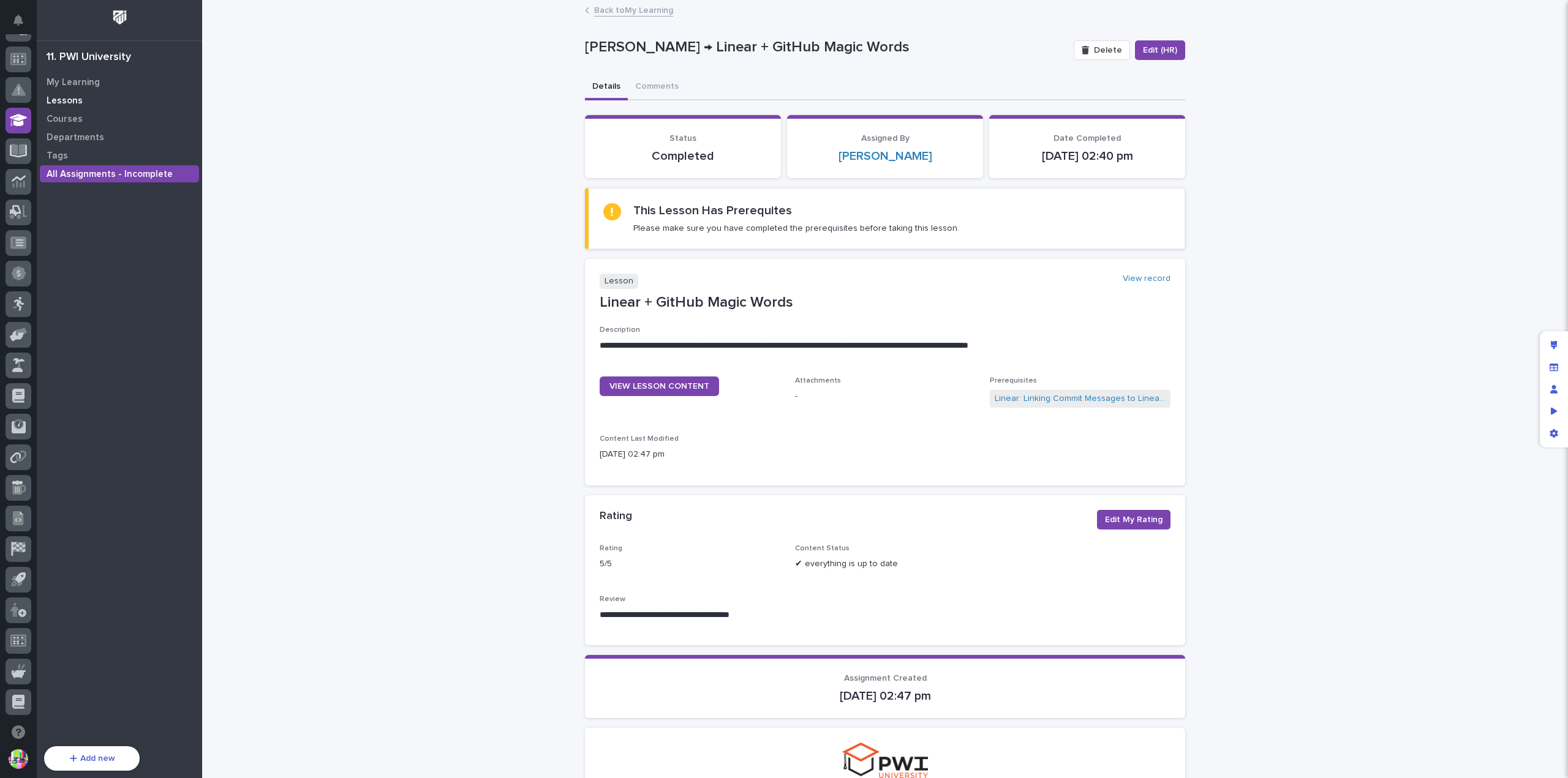
click at [72, 102] on p "Lessons" at bounding box center [64, 101] width 36 height 11
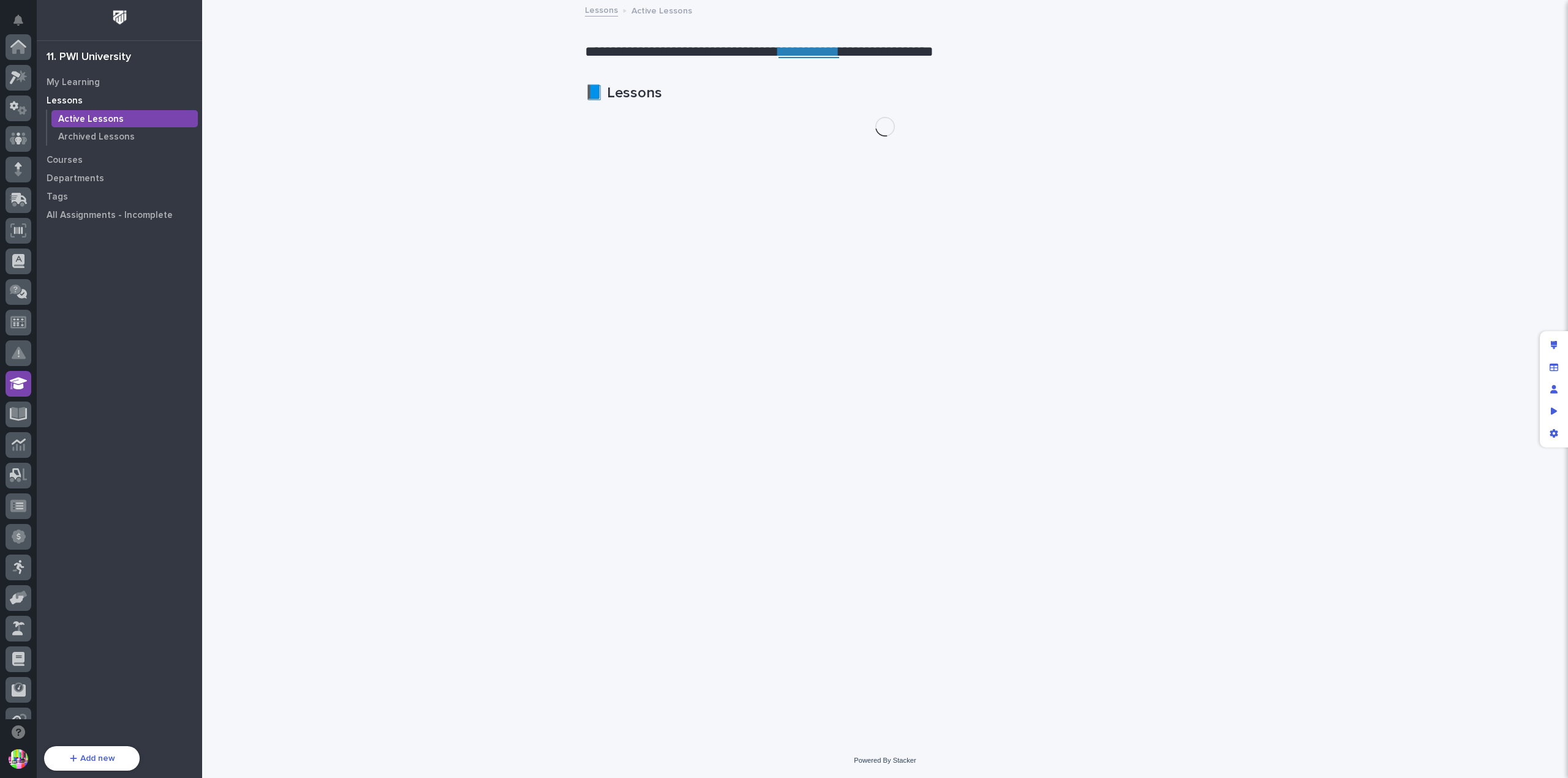
scroll to position [263, 0]
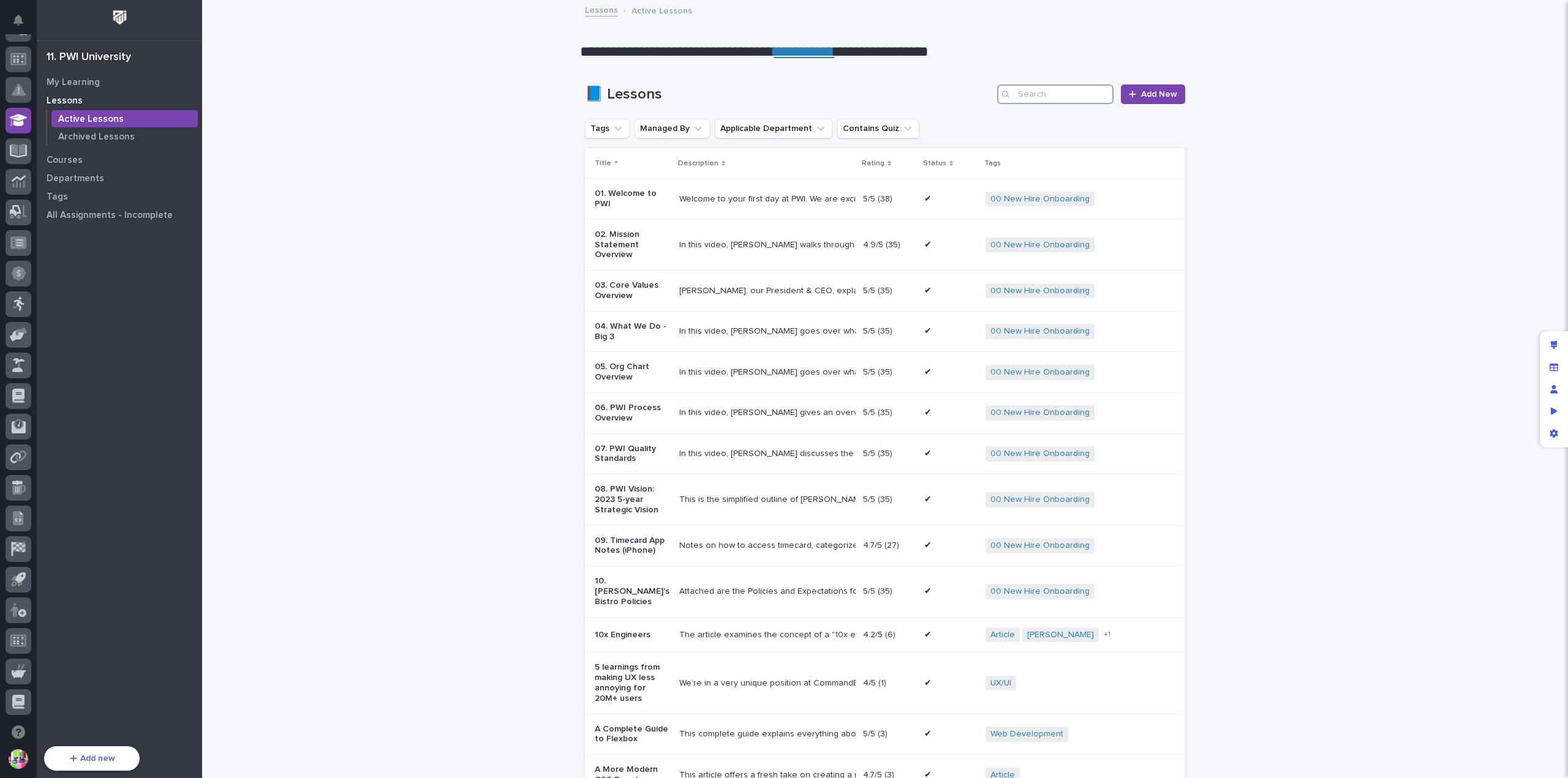
click at [1044, 87] on input "Search" at bounding box center [1055, 95] width 116 height 20
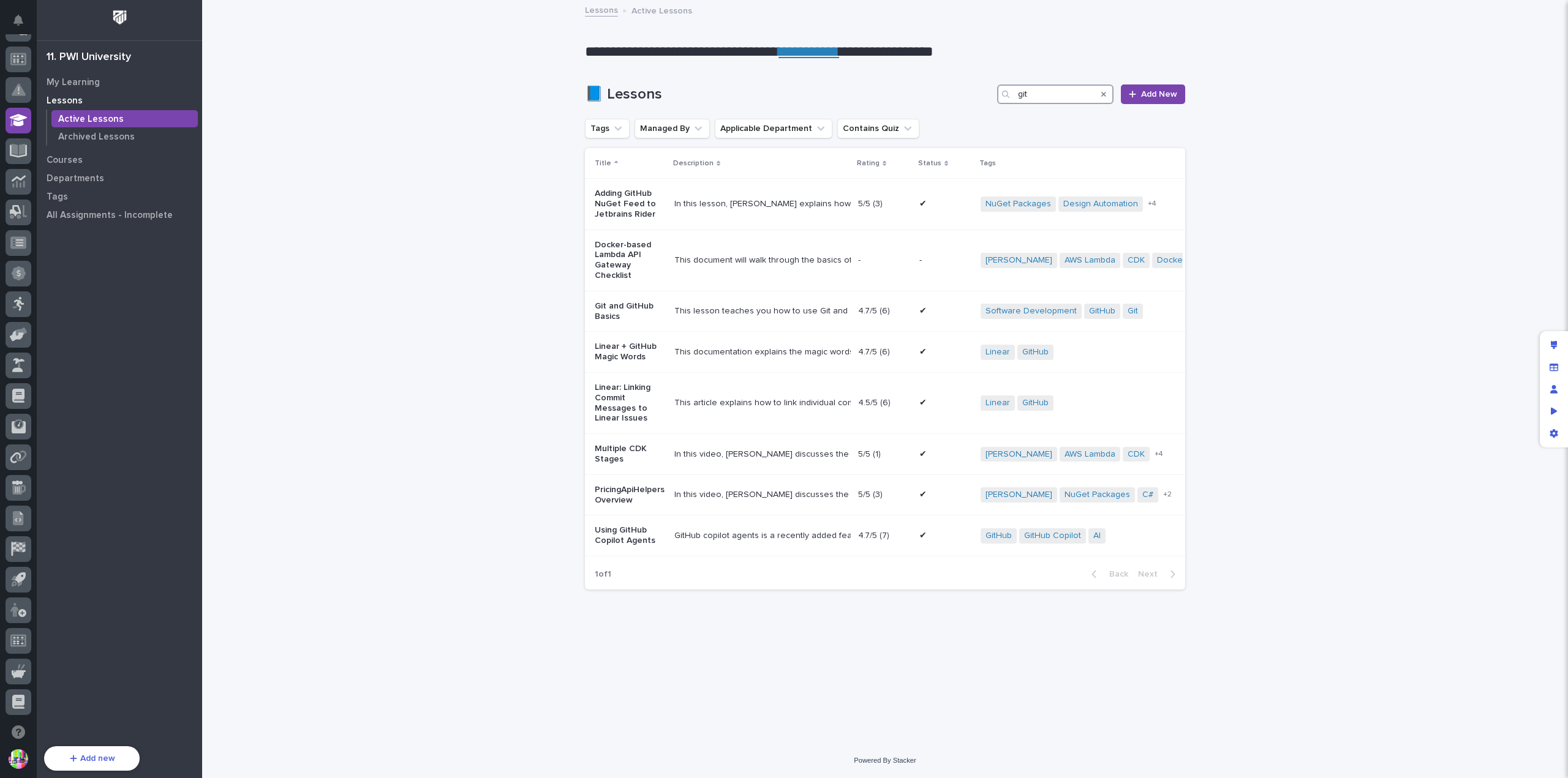
drag, startPoint x: 1053, startPoint y: 88, endPoint x: 997, endPoint y: 95, distance: 56.4
click at [997, 95] on div "📘 Lessons git Add New" at bounding box center [886, 95] width 600 height 20
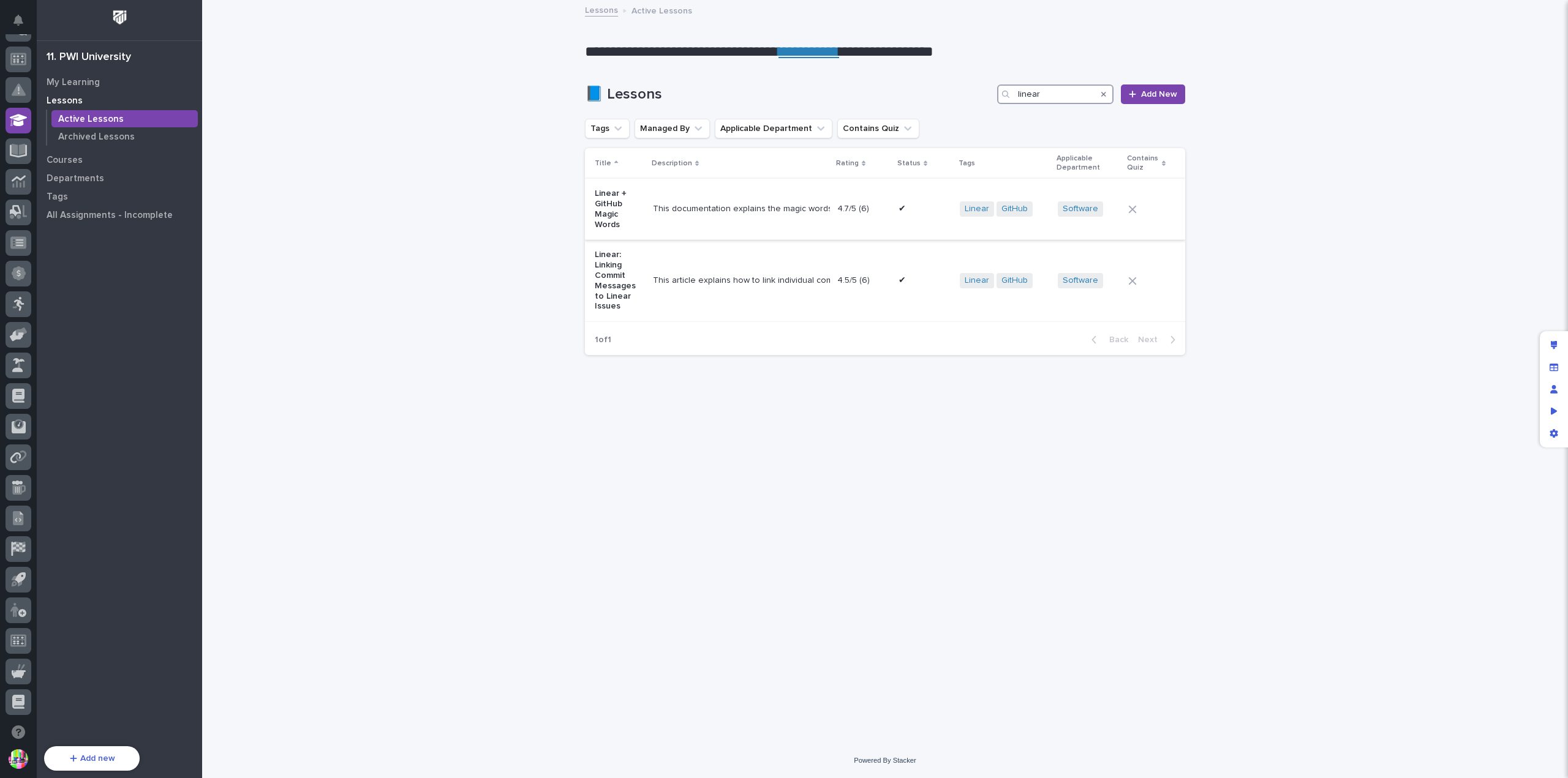
type input "linear"
click at [704, 204] on div "This documentation explains the magic words that are available in GitHub that c…" at bounding box center [740, 209] width 175 height 11
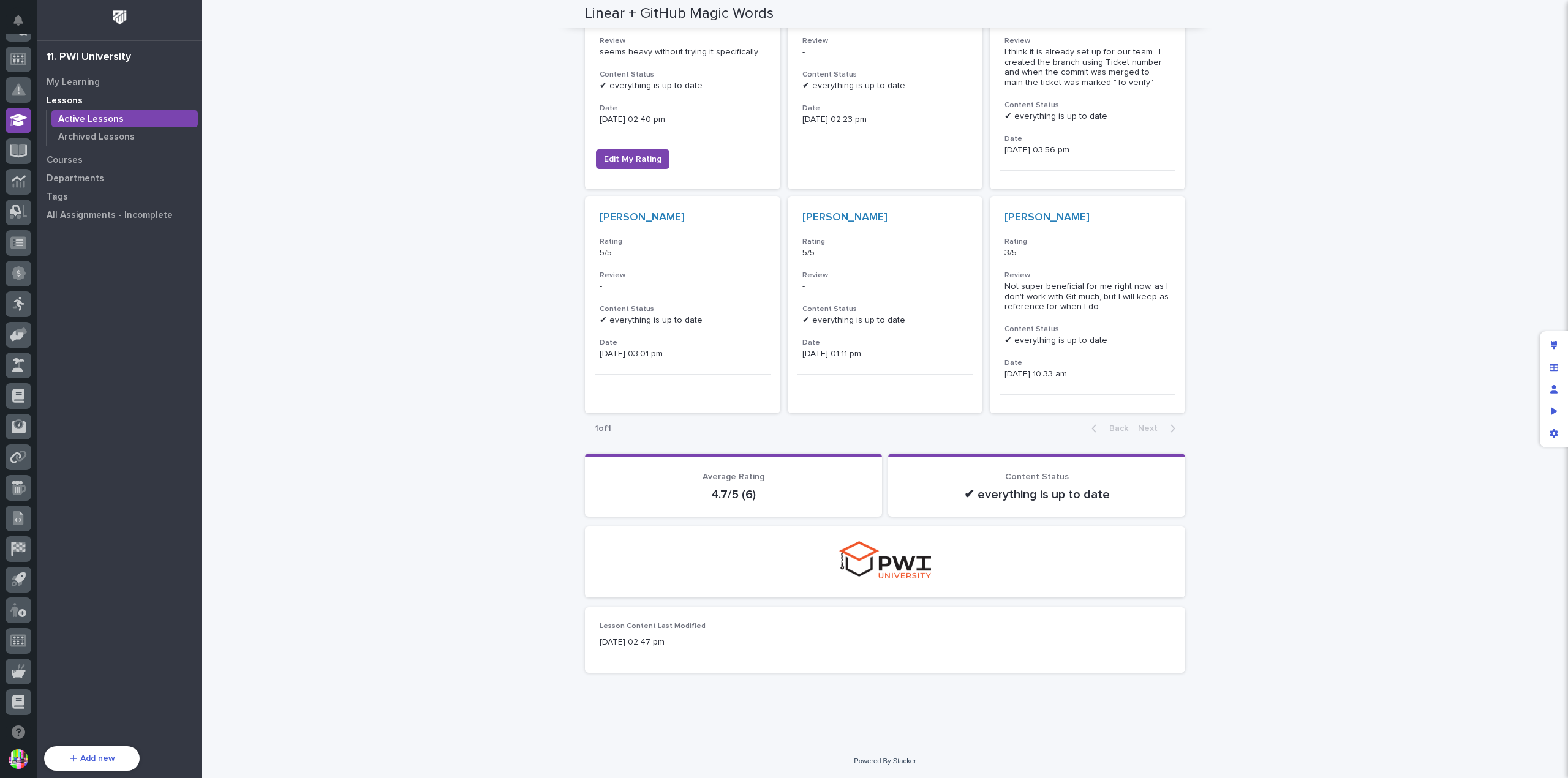
scroll to position [577, 0]
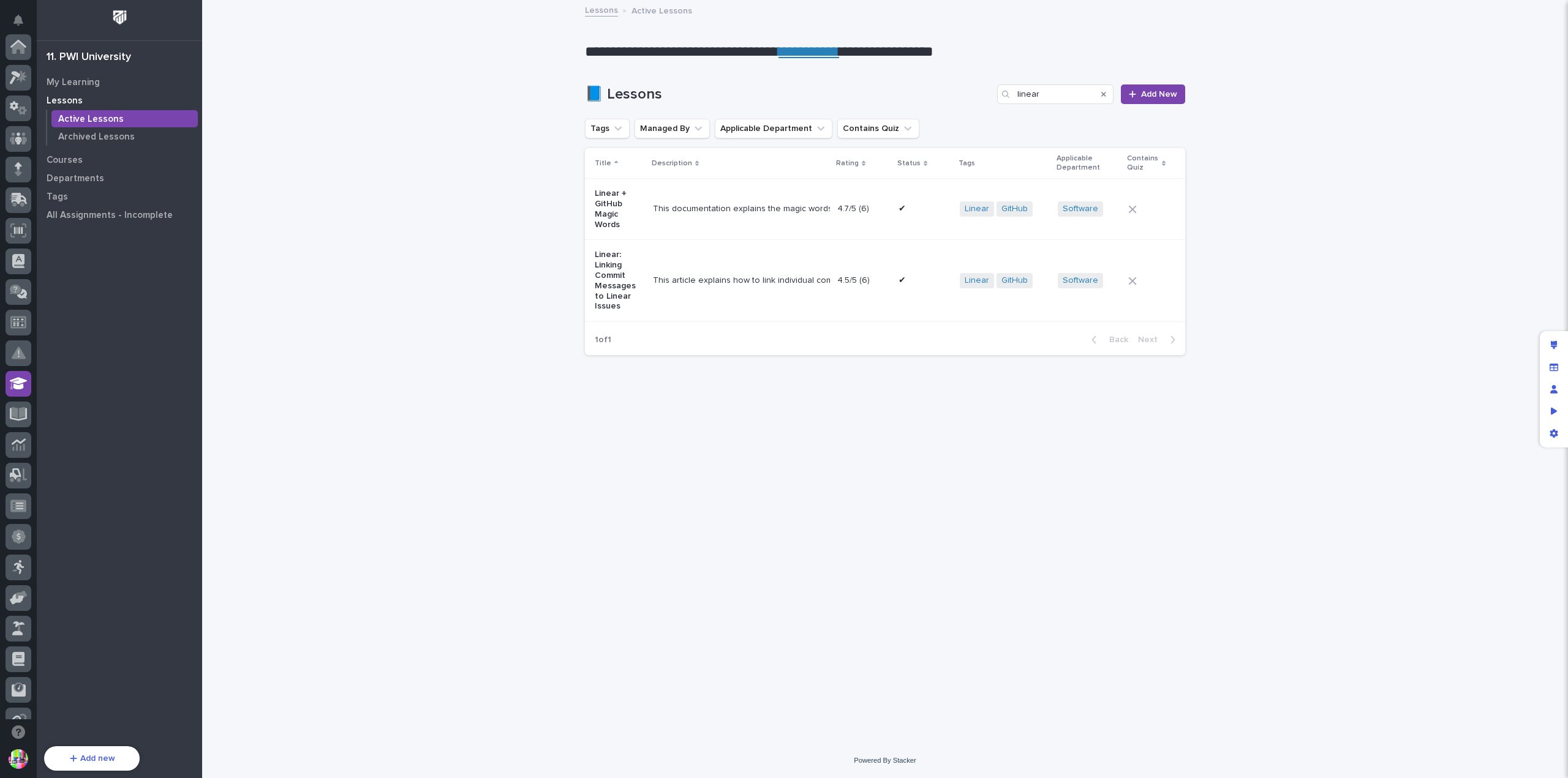
scroll to position [263, 0]
click at [619, 275] on p "Linear: Linking Commit Messages to Linear Issues" at bounding box center [618, 281] width 48 height 62
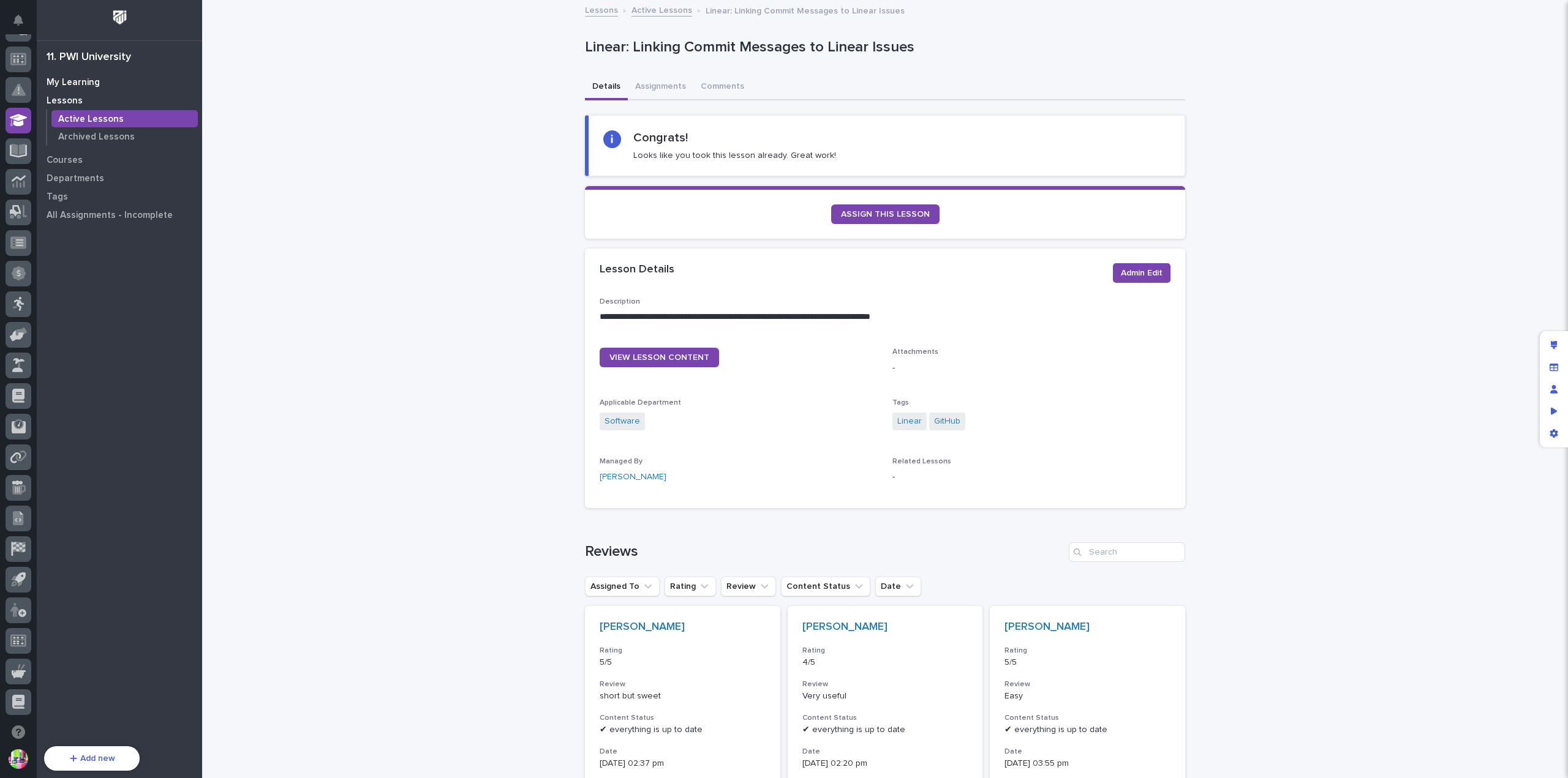
click at [75, 76] on div "My Learning" at bounding box center [119, 82] width 159 height 17
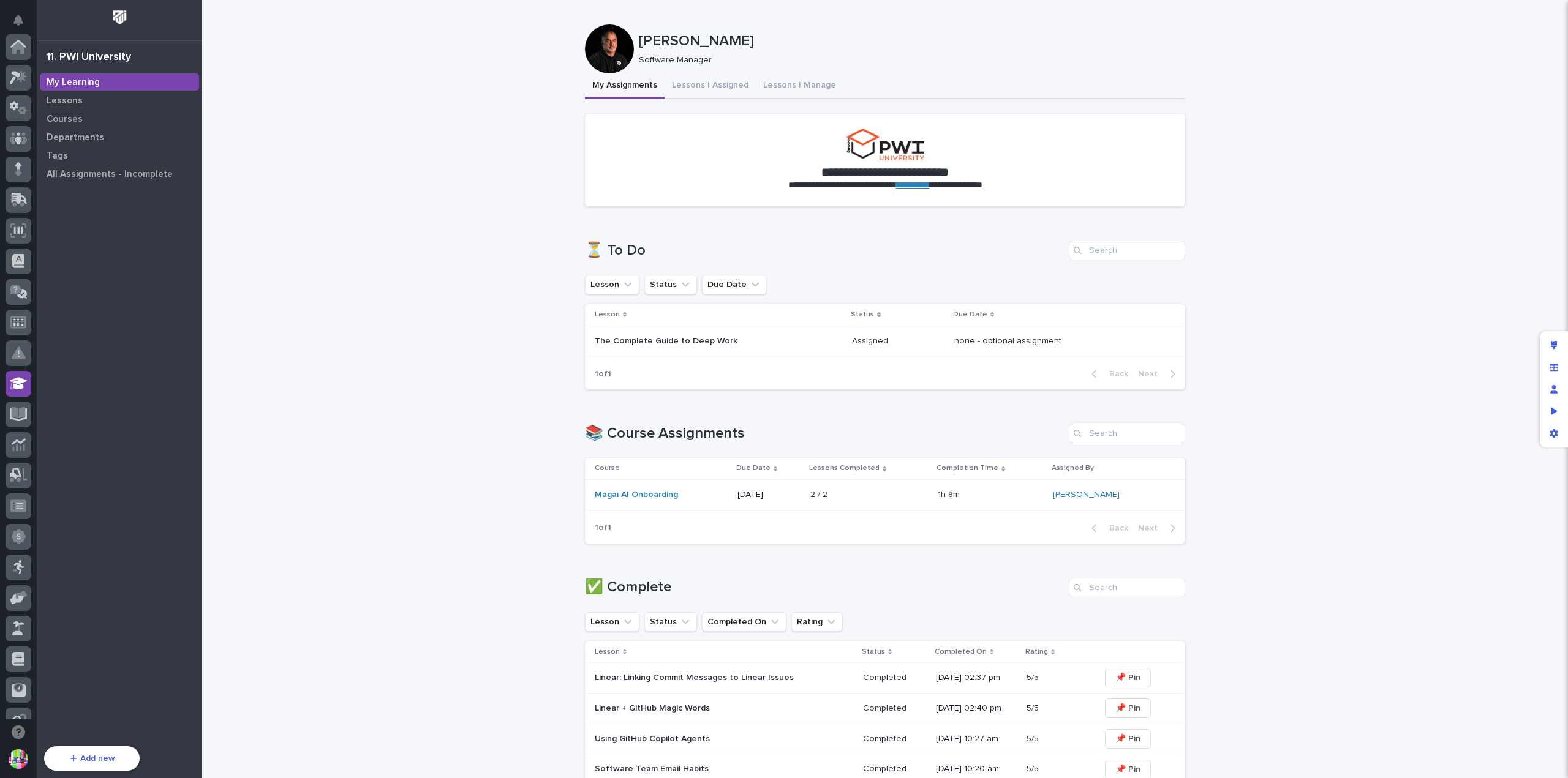
scroll to position [263, 0]
